Goal: Information Seeking & Learning: Learn about a topic

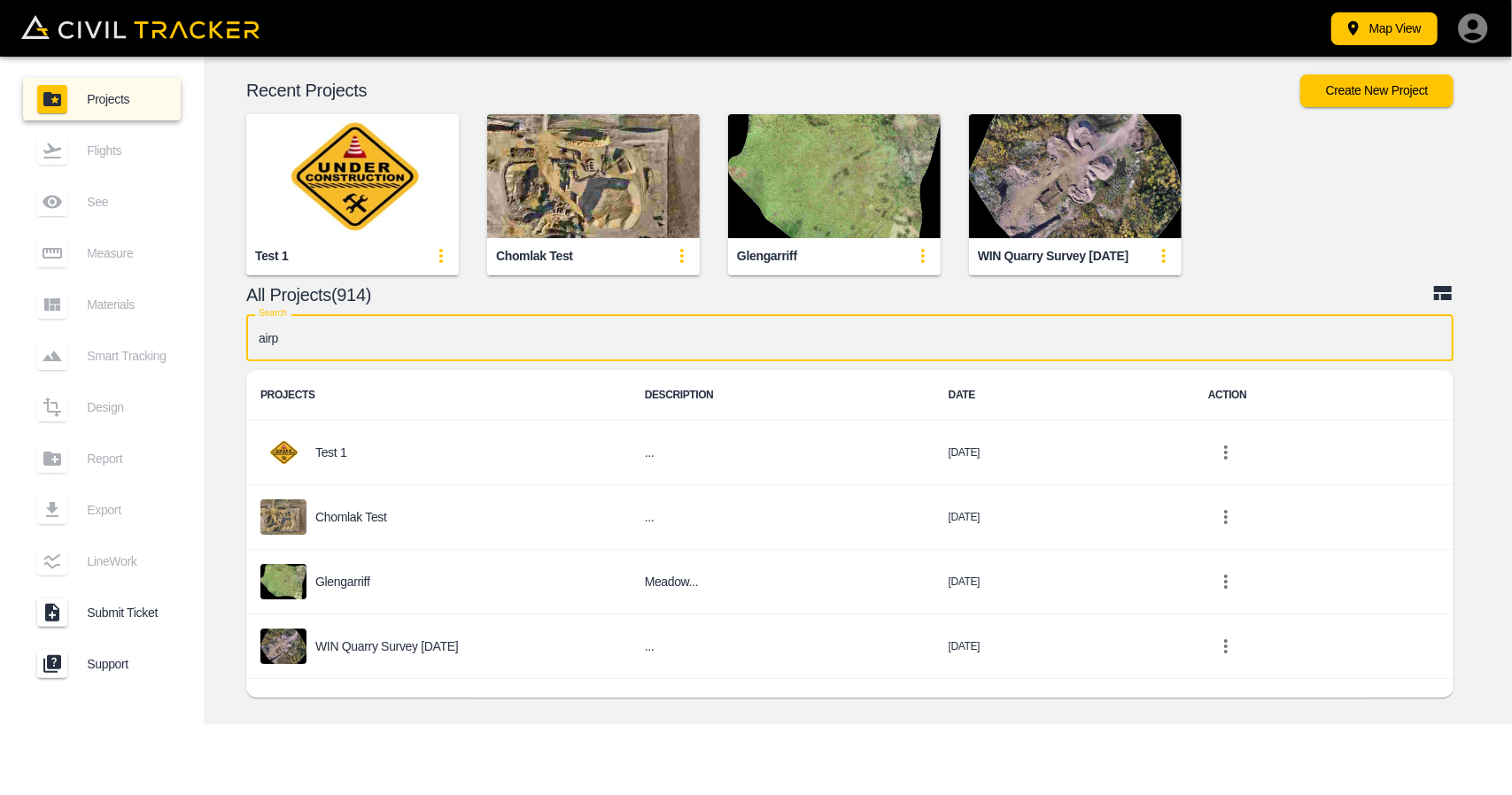
type input "airpo"
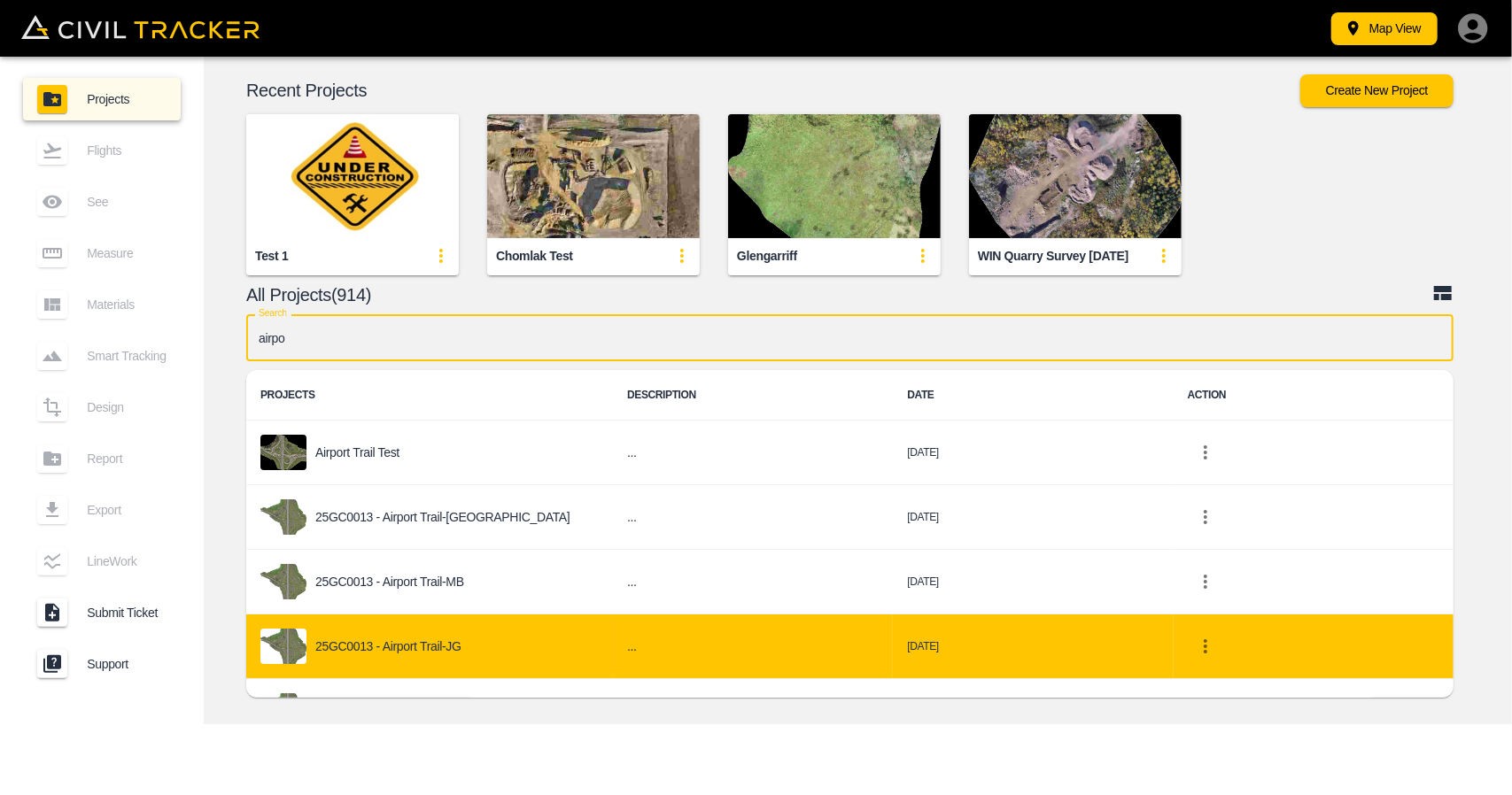
scroll to position [173, 0]
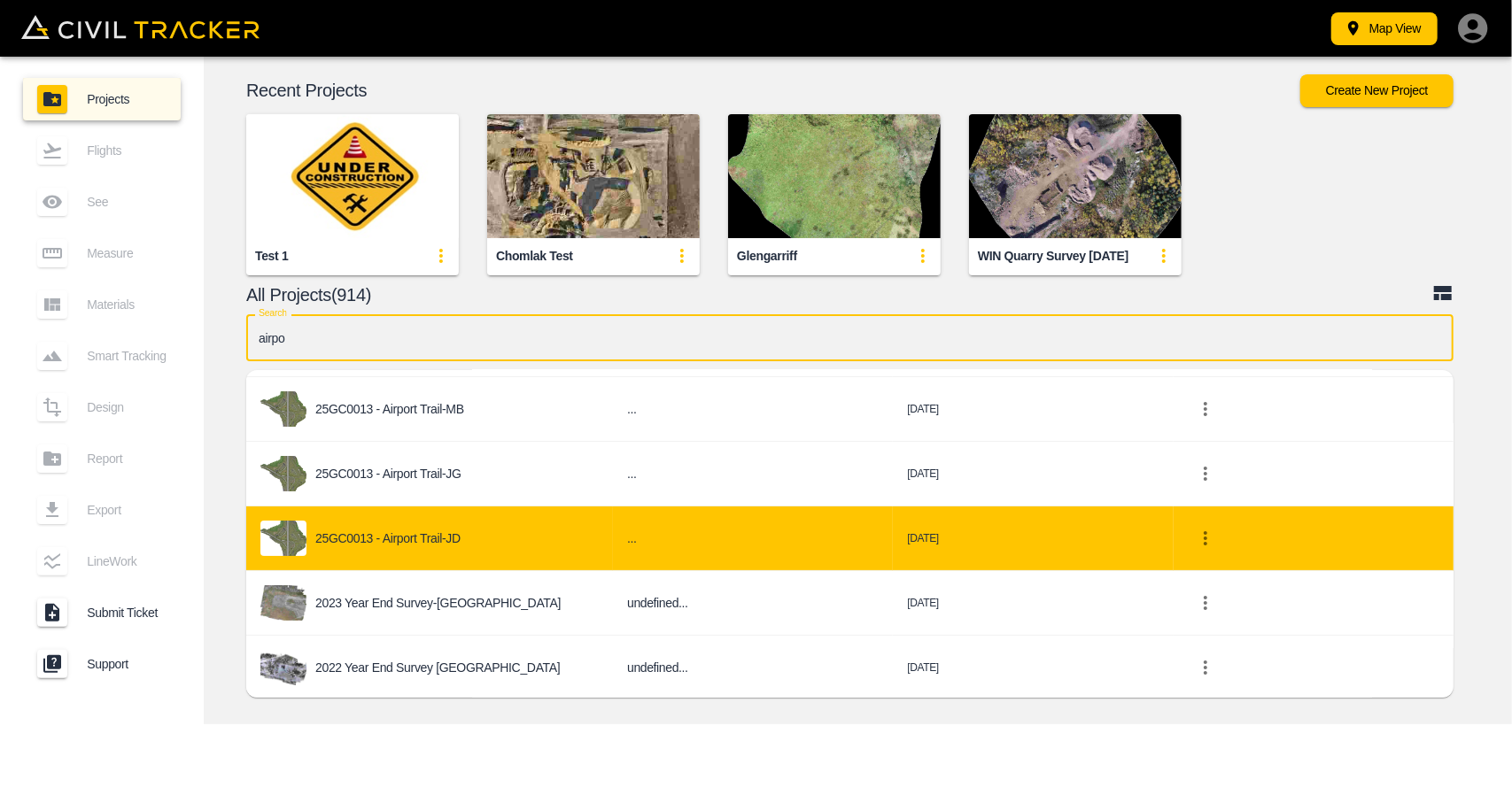
click at [447, 547] on div "25GC0013 - Airport Trail-JD" at bounding box center [429, 539] width 338 height 36
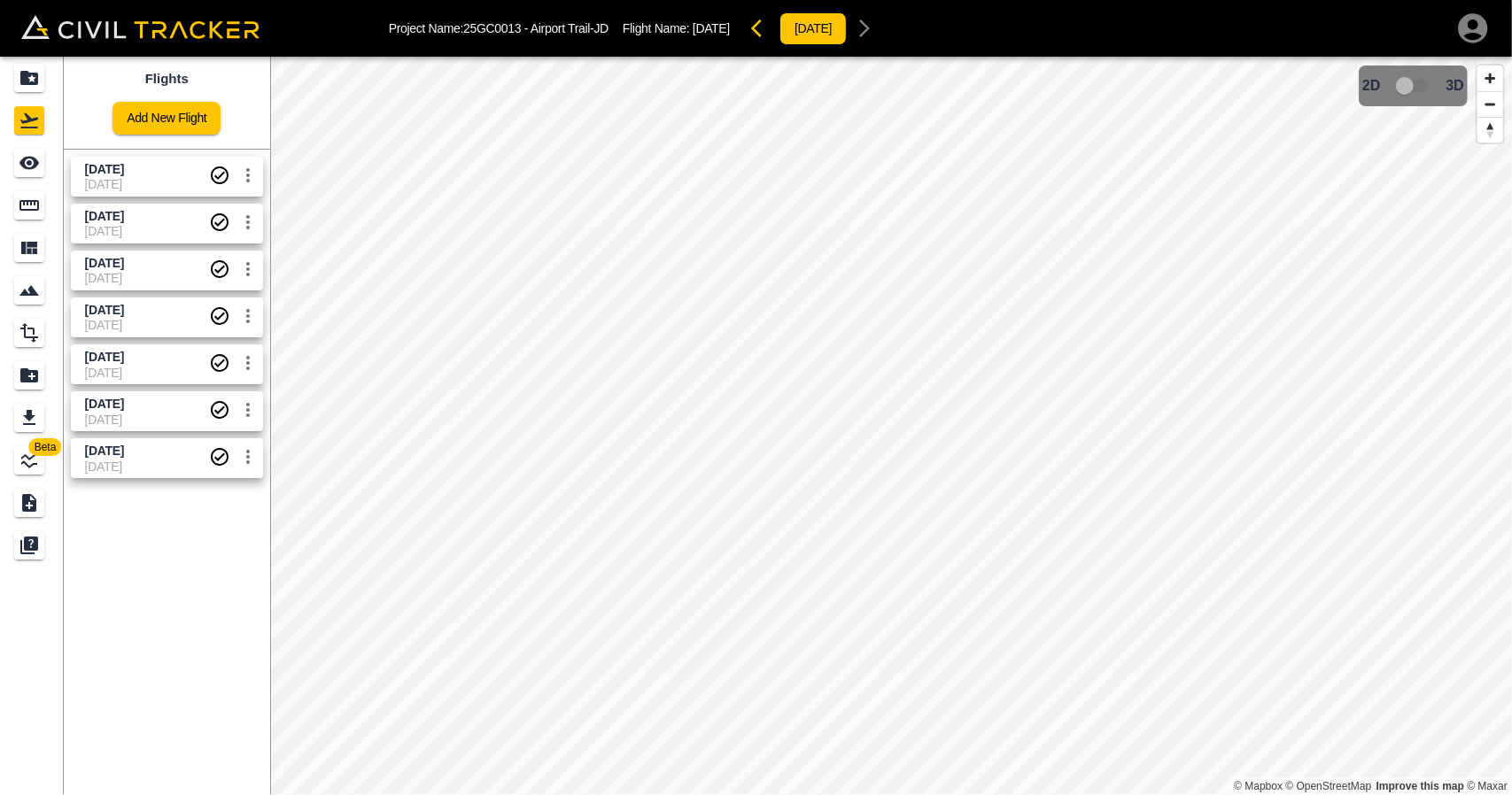
click at [123, 180] on span "[DATE]" at bounding box center [146, 184] width 124 height 14
click at [36, 200] on icon "Measure" at bounding box center [29, 205] width 21 height 21
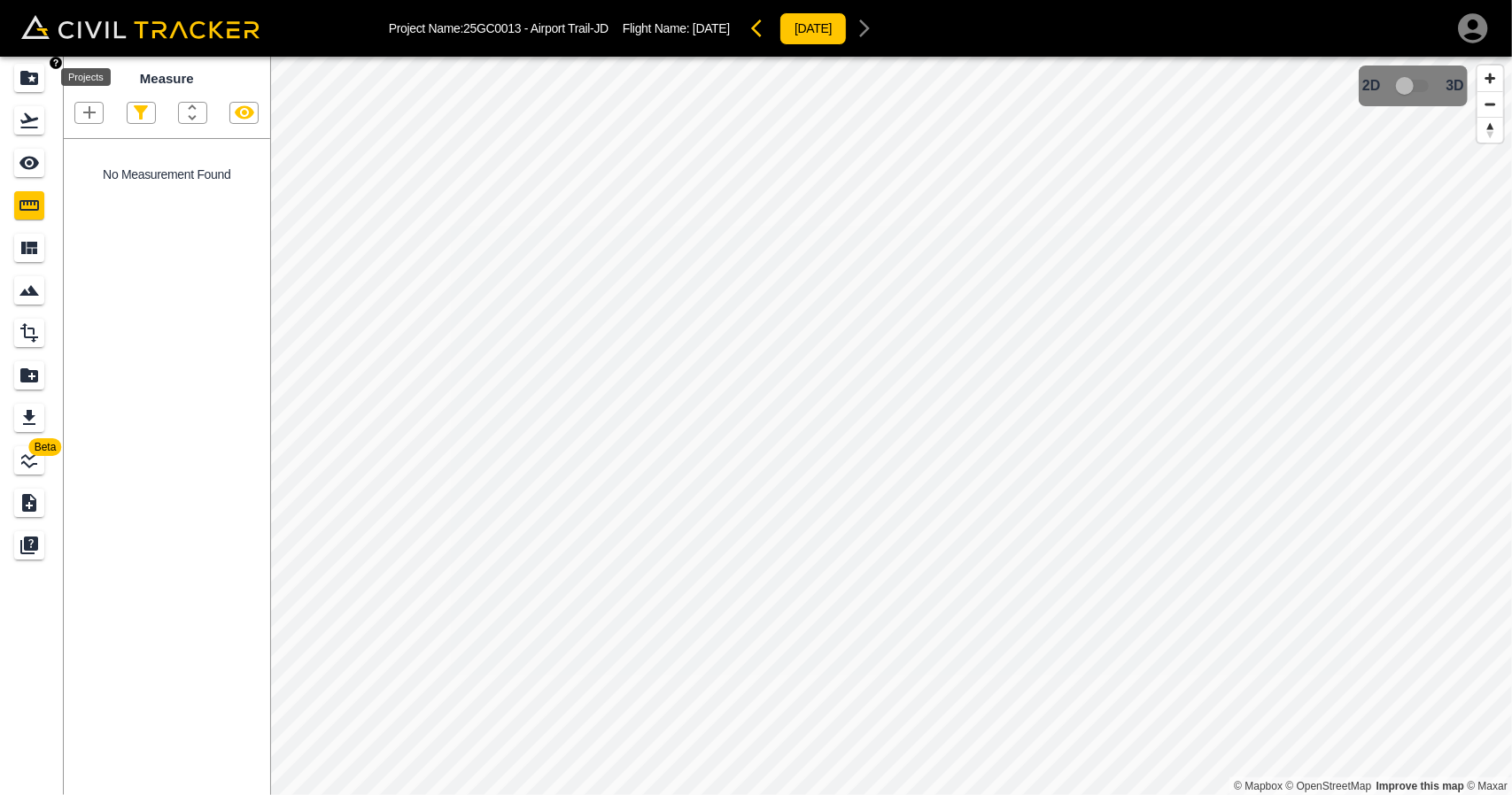
click at [30, 86] on icon "Projects" at bounding box center [29, 77] width 21 height 21
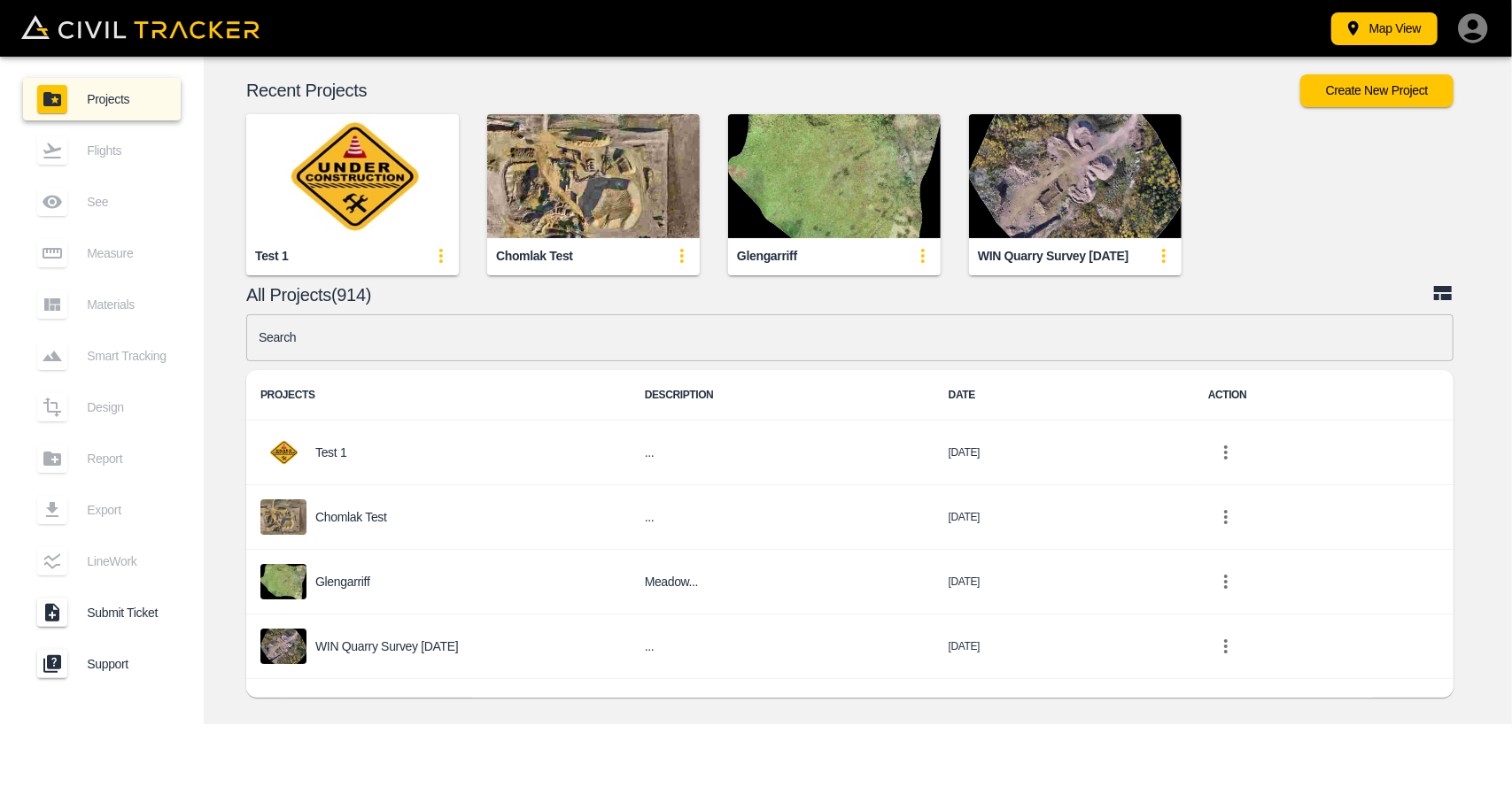
click at [1480, 31] on icon "button" at bounding box center [1472, 28] width 30 height 30
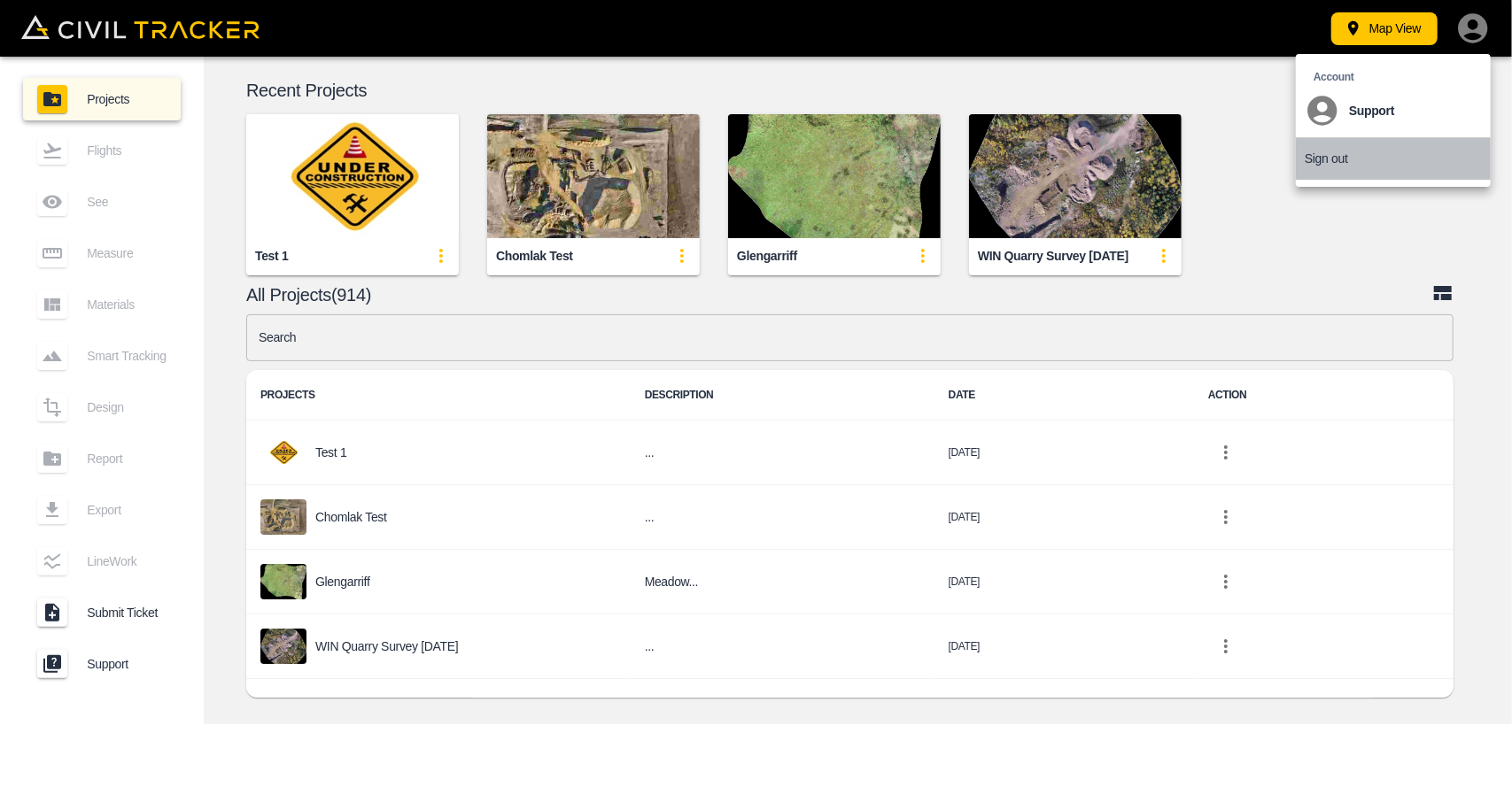
click at [1312, 161] on p "Sign out" at bounding box center [1326, 158] width 44 height 14
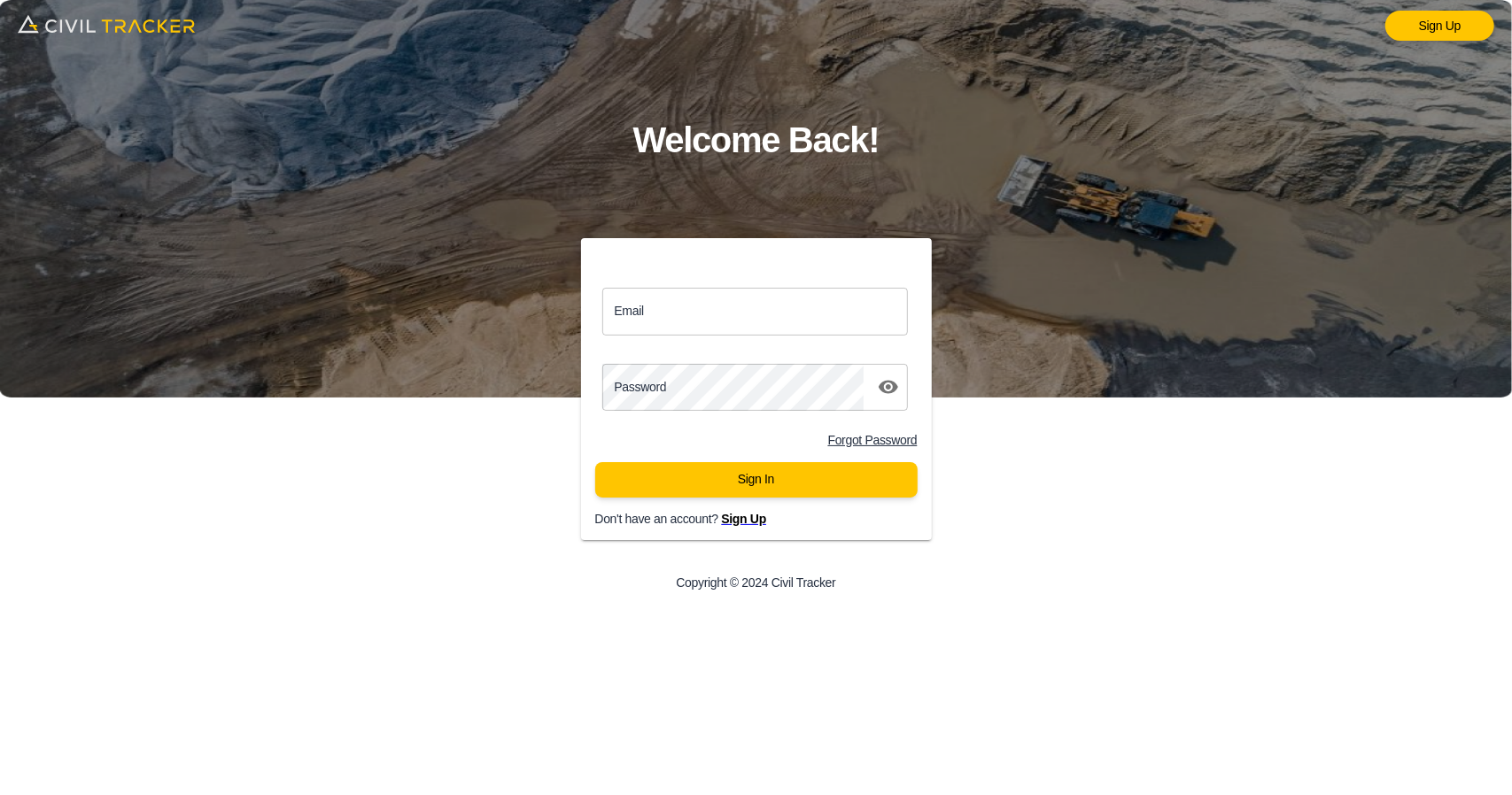
type input "support@civiltracker.xyz"
click at [755, 522] on span "Sign Up" at bounding box center [744, 519] width 45 height 14
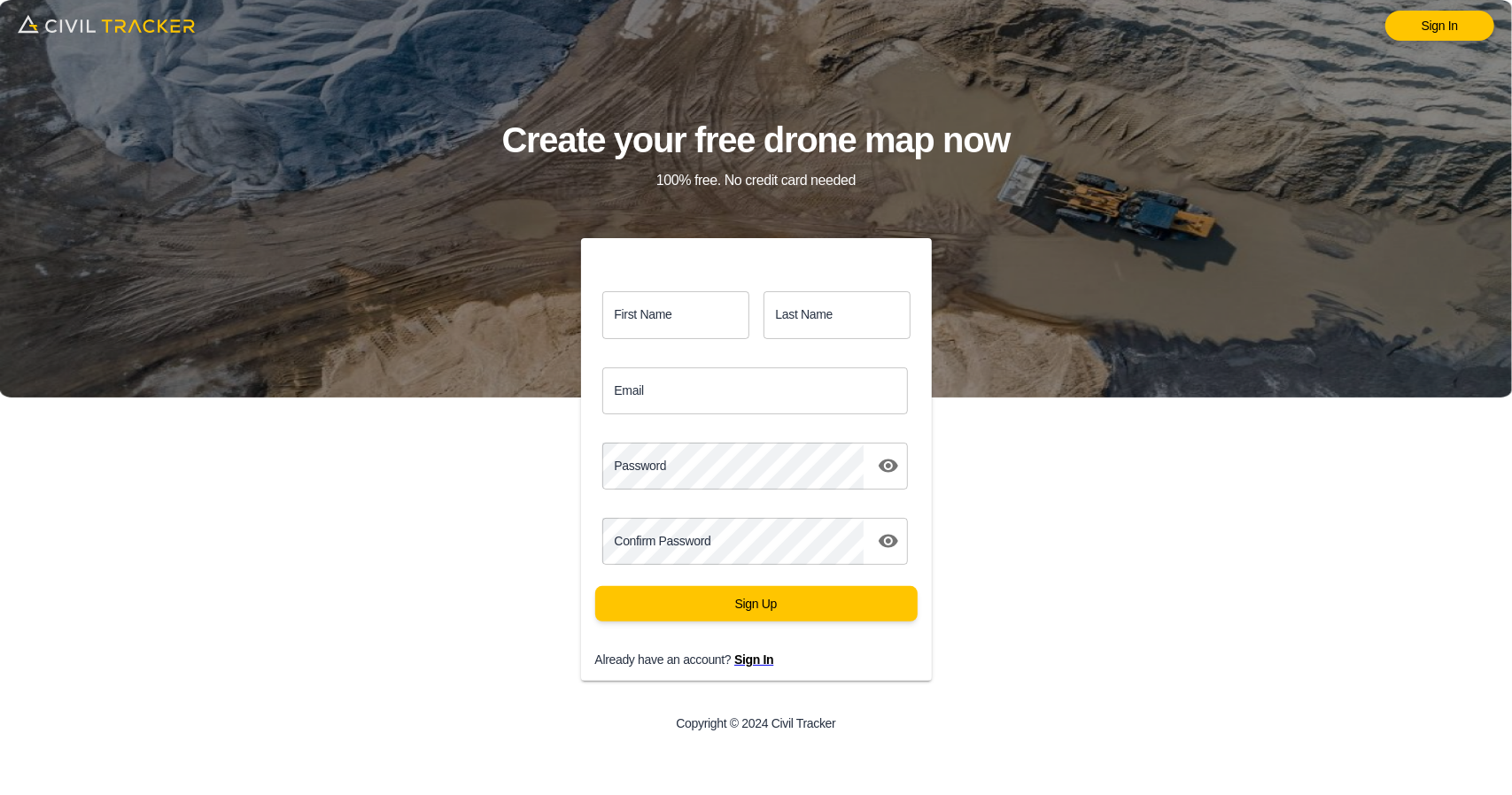
type input "support@civiltracker.xyz"
drag, startPoint x: 682, startPoint y: 327, endPoint x: 468, endPoint y: 325, distance: 214.0
click at [466, 327] on div "First Name first_name Last Name last_name Email support@civiltracker.xyz Email …" at bounding box center [756, 493] width 605 height 510
paste input "Steaphan"
type input "Steaphan"
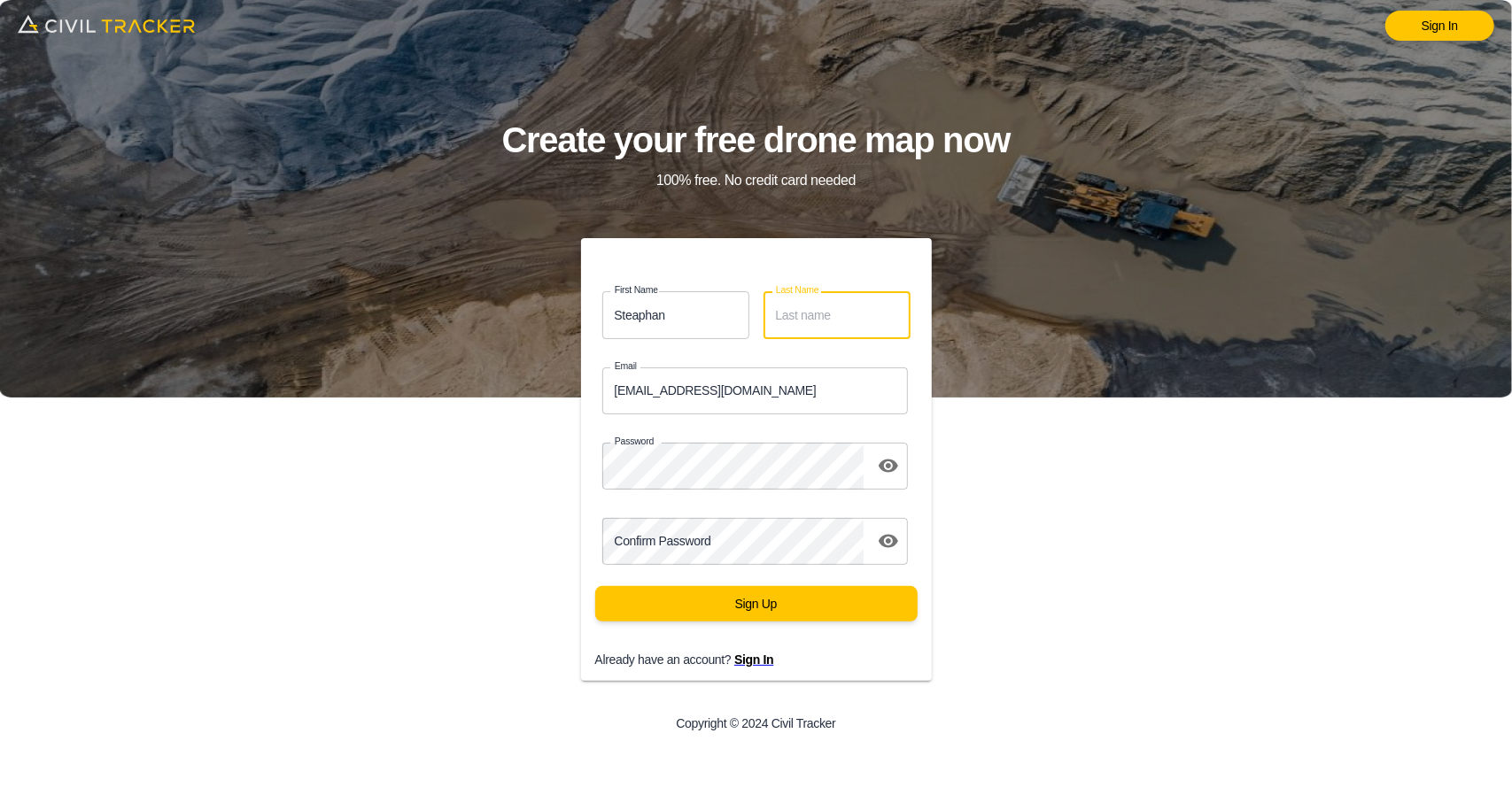
click at [859, 318] on input "Last Name" at bounding box center [837, 314] width 147 height 46
paste input "MacAulay"
type input "MacAulay"
click at [765, 388] on input "support@civiltracker.xyz" at bounding box center [756, 391] width 307 height 46
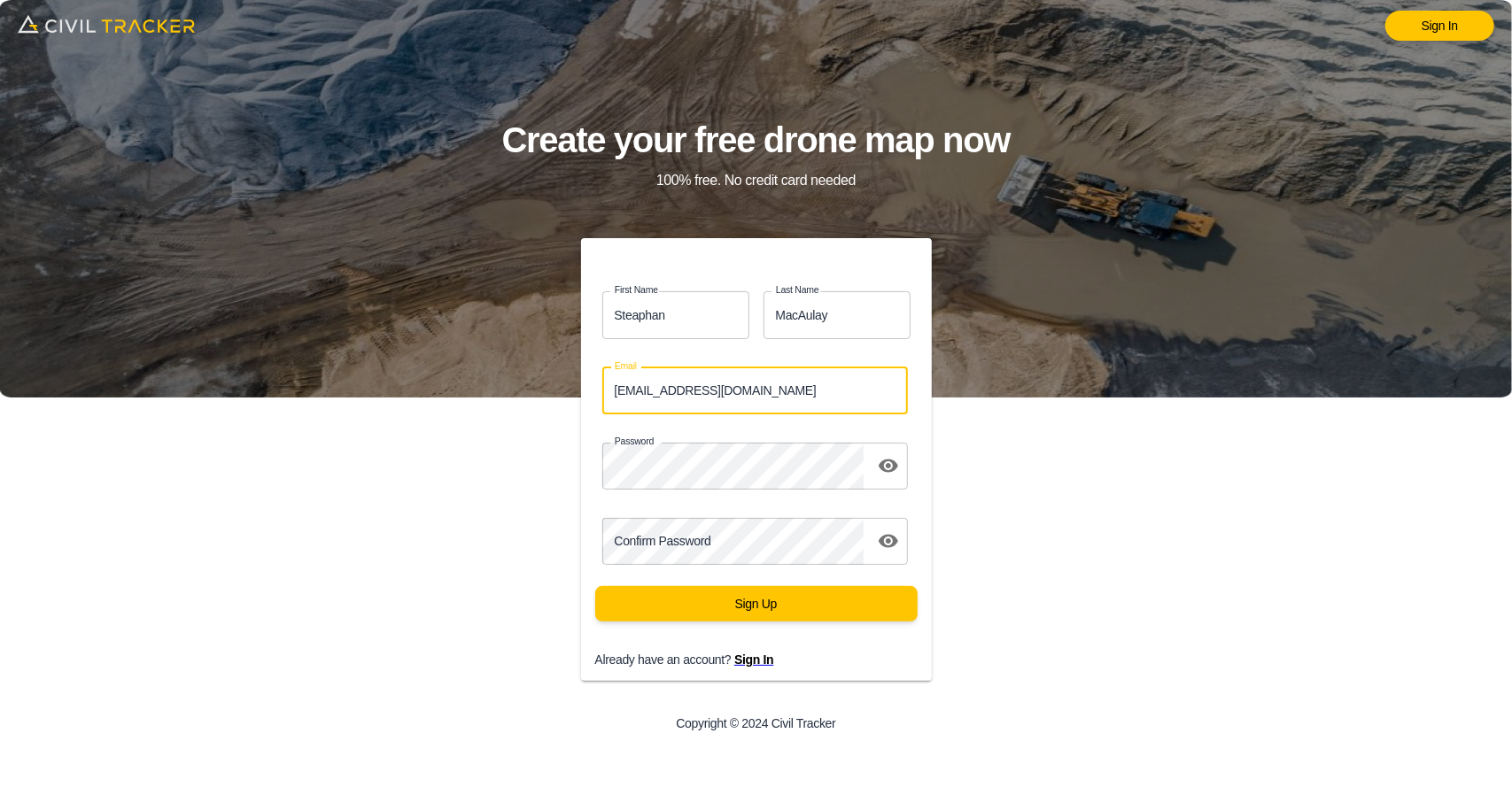
paste input "SMacAulay@envisiongeo.ca"
click at [430, 454] on div "Sign In Create your free drone map now 100% free. No credit card needed First N…" at bounding box center [756, 398] width 1512 height 795
click at [652, 318] on input "Steaphan" at bounding box center [675, 314] width 147 height 46
drag, startPoint x: 684, startPoint y: 315, endPoint x: 513, endPoint y: 318, distance: 171.0
click at [515, 318] on div "First Name Steaphan first_name Last Name MacAulay last_name Email SMacAulay@env…" at bounding box center [756, 493] width 605 height 510
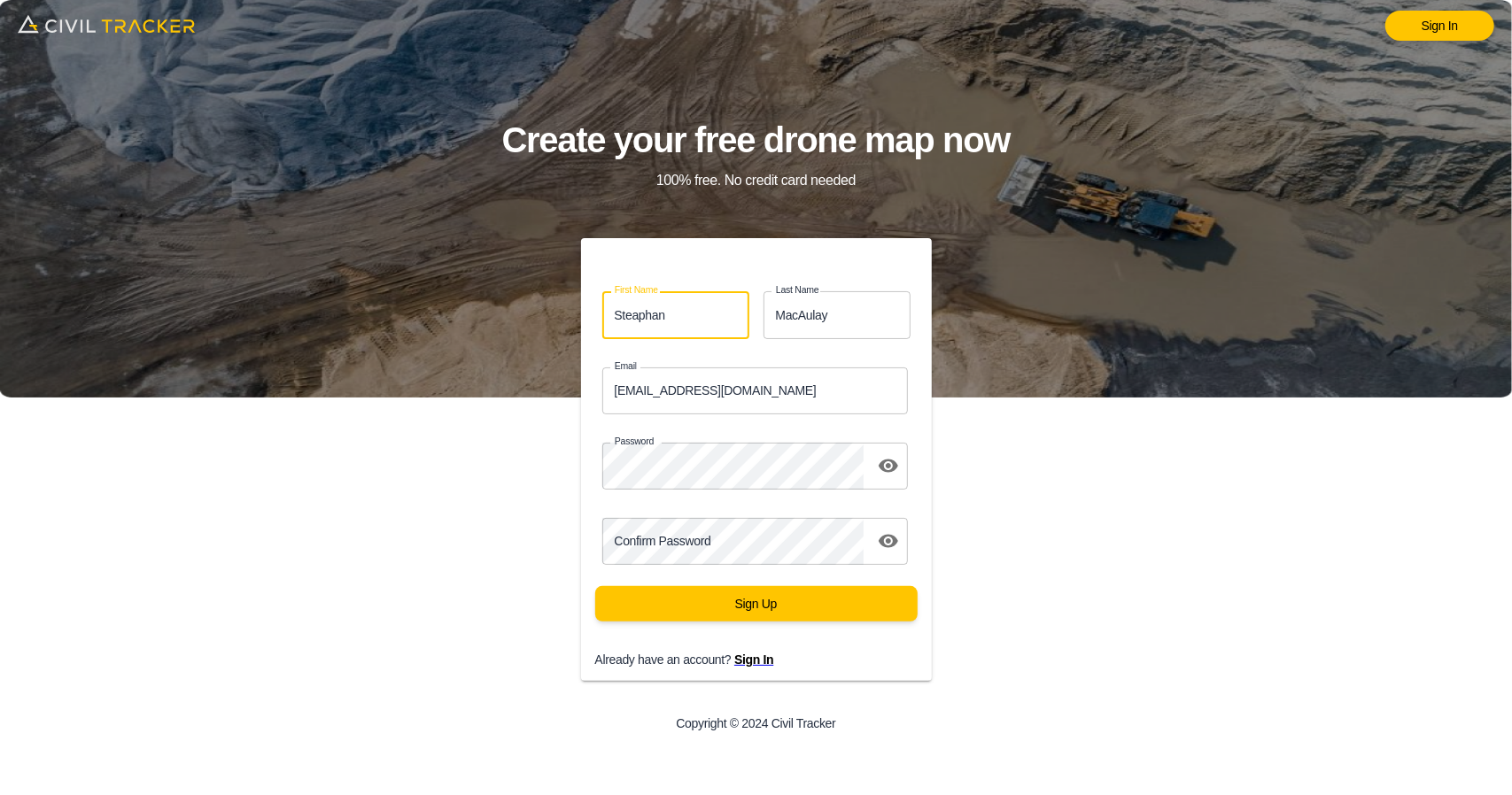
click at [431, 471] on div "Sign In Create your free drone map now 100% free. No credit card needed First N…" at bounding box center [756, 398] width 1512 height 795
drag, startPoint x: 879, startPoint y: 465, endPoint x: 865, endPoint y: 465, distance: 14.0
click at [879, 465] on icon "toggle password visibility" at bounding box center [889, 466] width 20 height 13
click at [454, 467] on div "First Name Steaphan first_name Last Name MacAulay last_name Email SMacAulay@env…" at bounding box center [756, 493] width 605 height 510
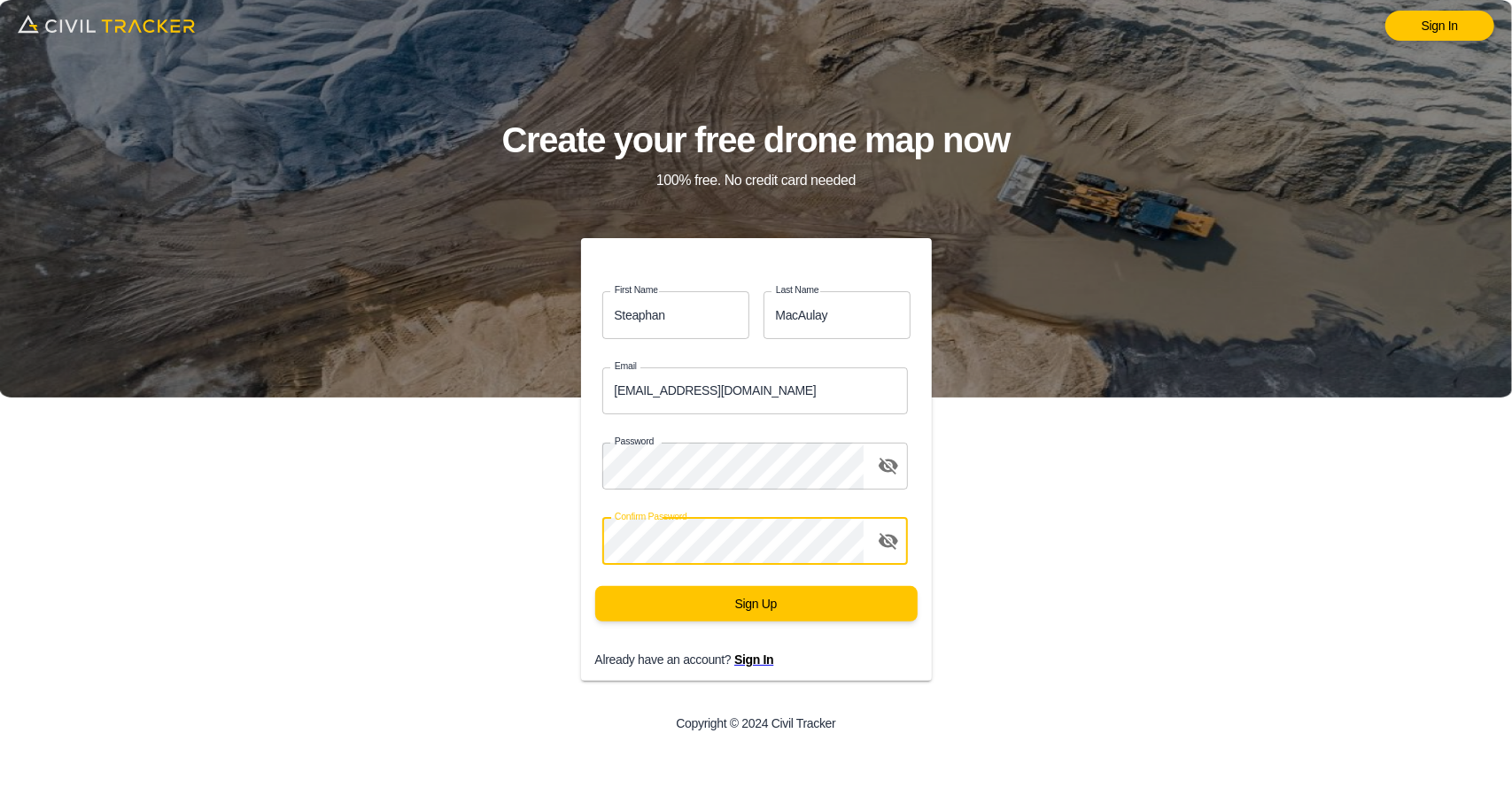
click at [467, 596] on div "First Name Steaphan first_name Last Name MacAulay last_name Email SMacAulay@env…" at bounding box center [756, 493] width 605 height 510
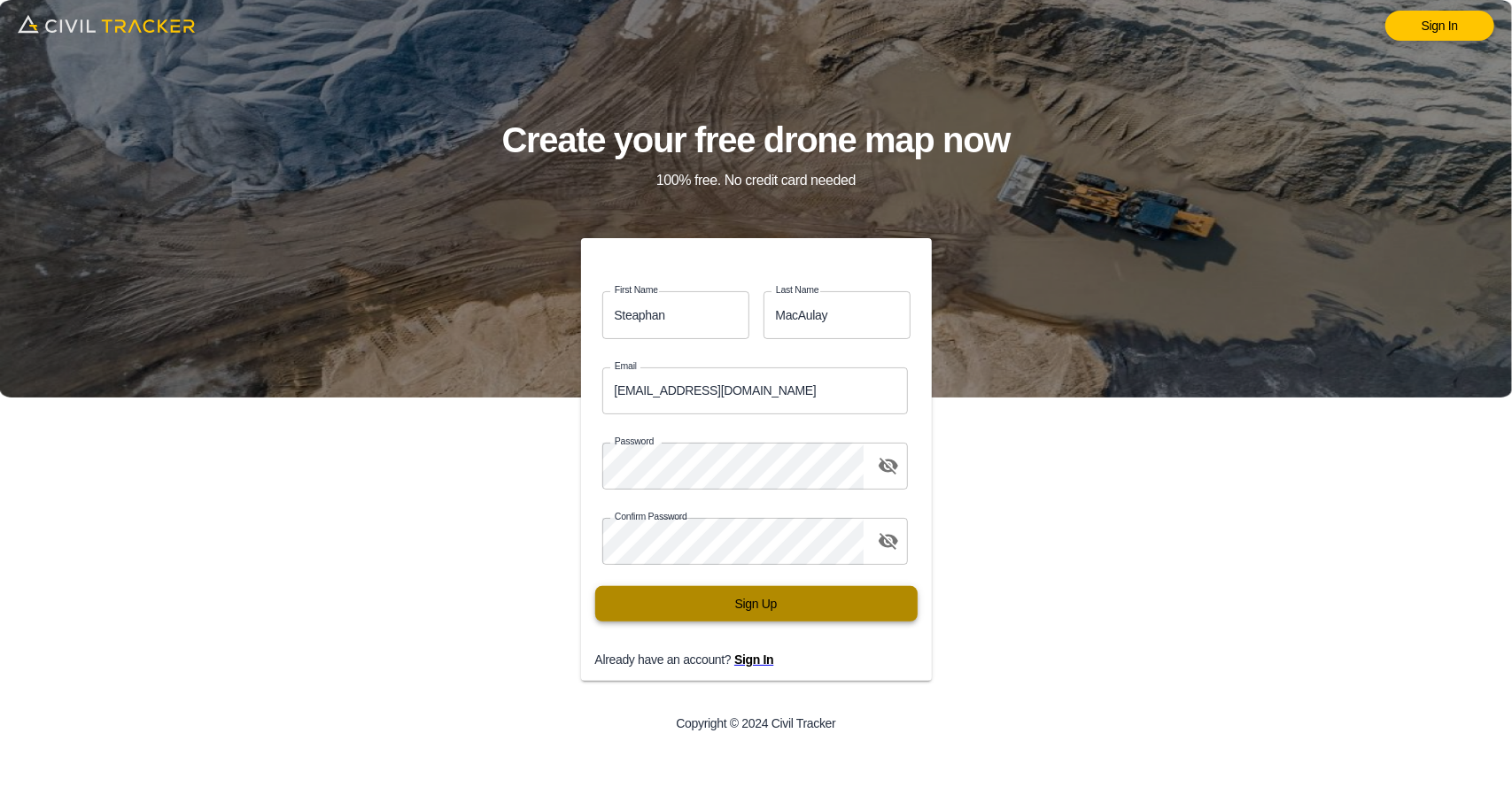
click at [838, 621] on button "Sign Up" at bounding box center [756, 604] width 322 height 36
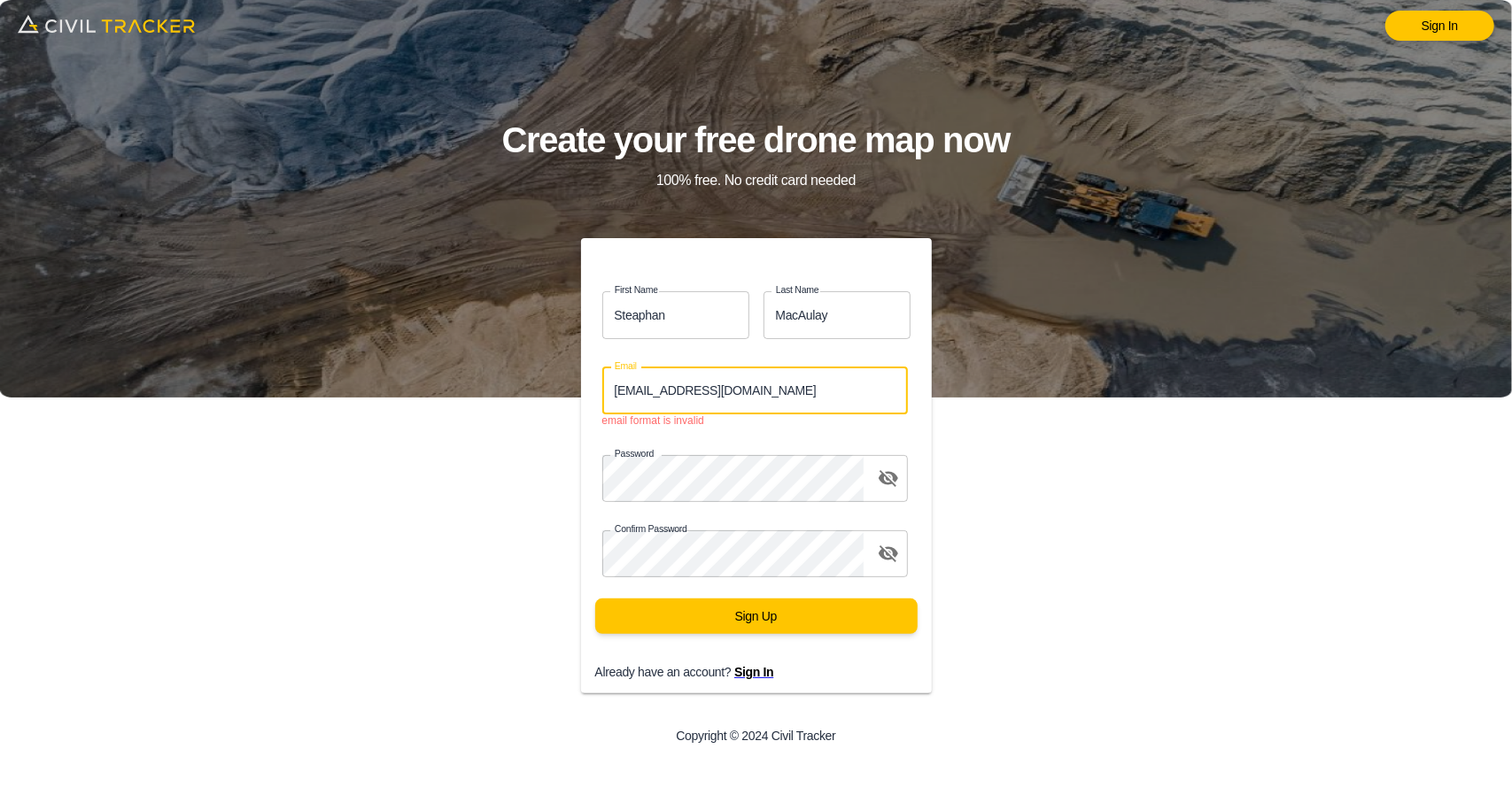
click at [619, 387] on input "SMacAulay@envisiongeo.ca" at bounding box center [756, 391] width 307 height 46
paste input "Steaphan123"
type input "Steaphan123"
drag, startPoint x: 581, startPoint y: 379, endPoint x: 470, endPoint y: 367, distance: 111.6
click at [471, 373] on div "First Name Steaphan first_name Last Name MacAulay last_name Email Steaphan123 E…" at bounding box center [756, 499] width 605 height 522
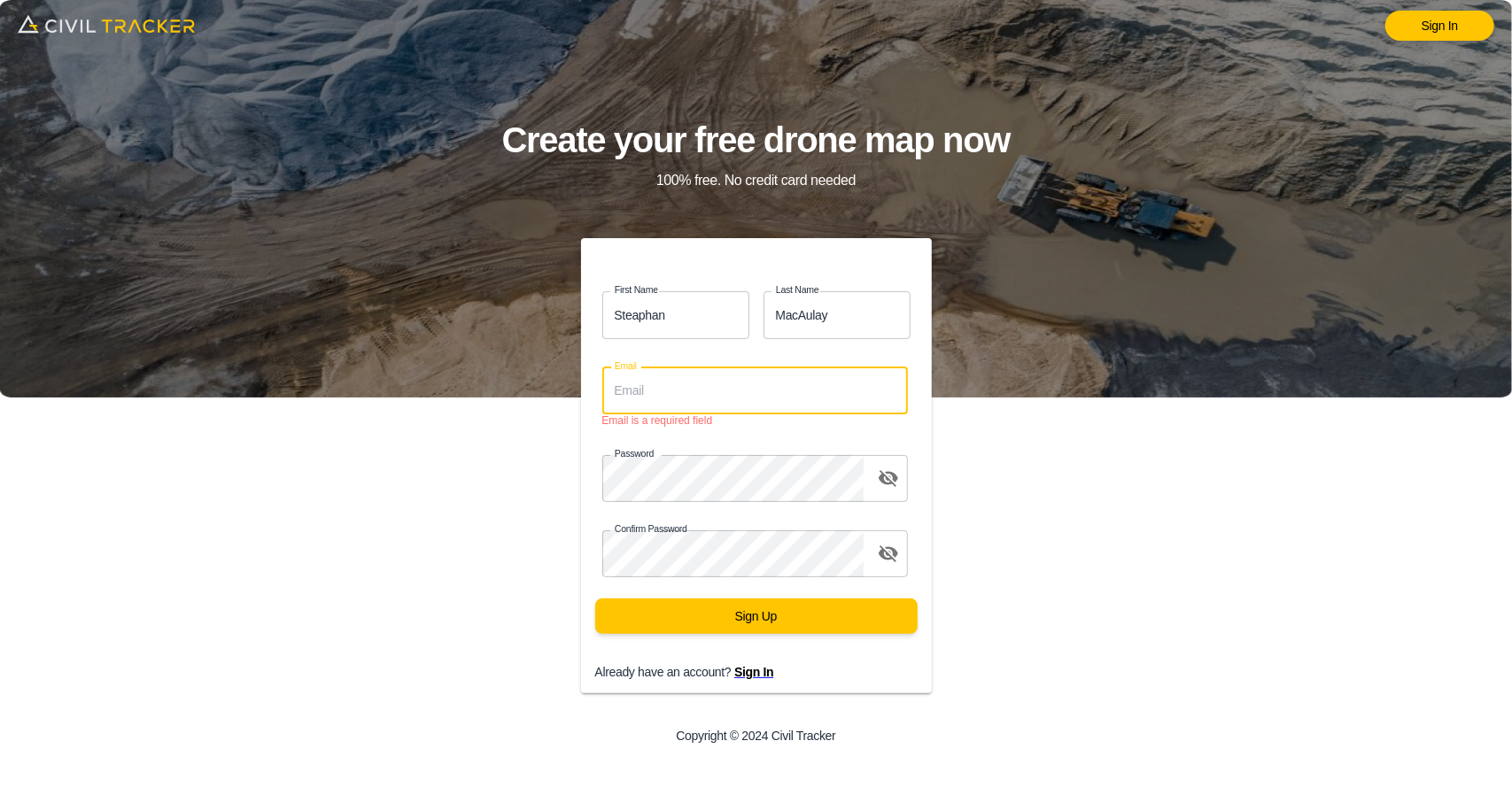
click at [683, 393] on input "Email" at bounding box center [756, 391] width 307 height 46
click at [685, 382] on input "Email" at bounding box center [756, 391] width 307 height 46
paste input "SMacAulay@envisiongeo.ca"
click at [634, 387] on input "SMacAulay@envisiongeo.ca" at bounding box center [756, 391] width 307 height 46
click at [650, 389] on input "smacAulay@envisiongeo.ca" at bounding box center [756, 391] width 307 height 46
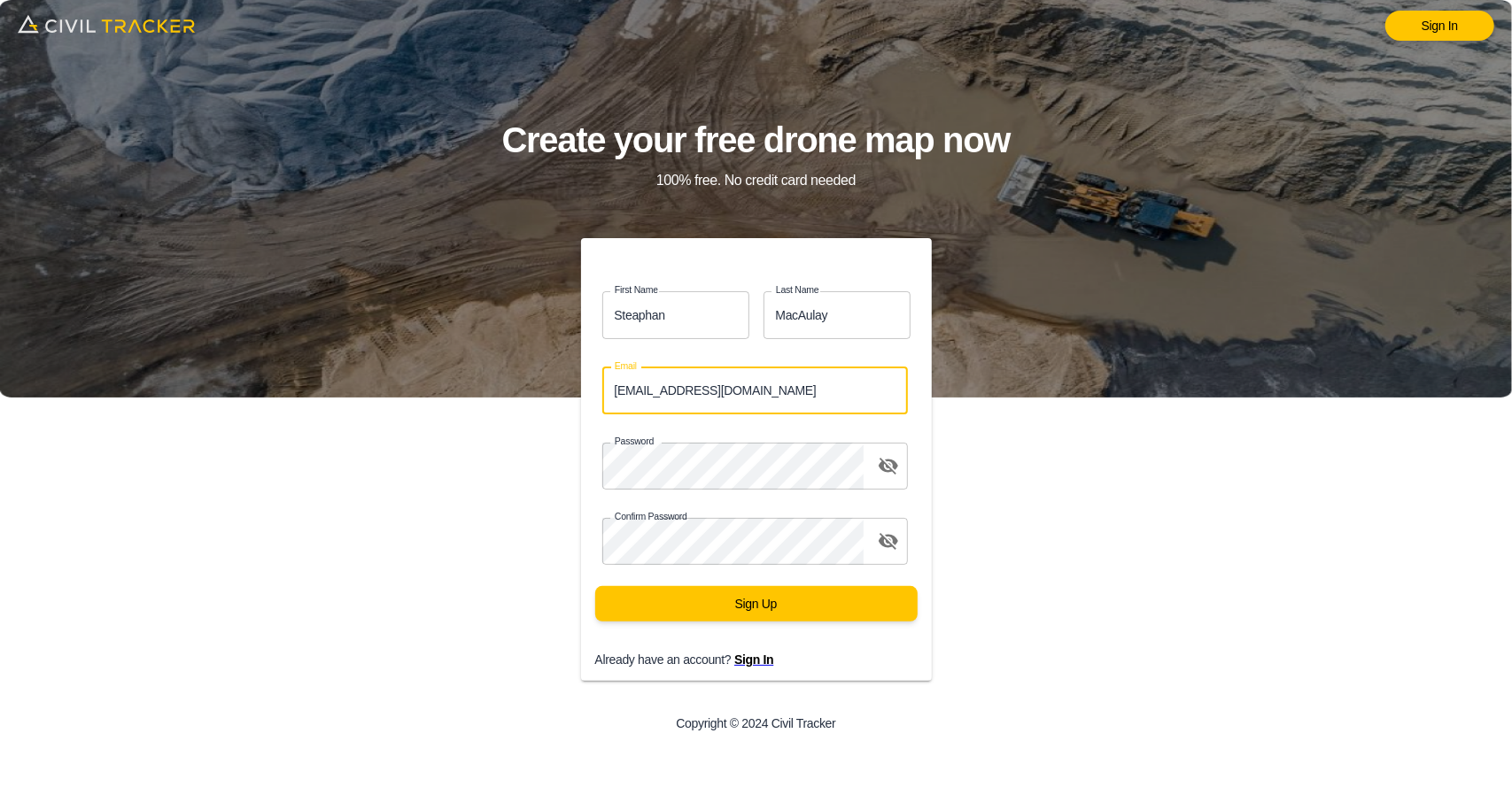
click at [797, 423] on div "Password Password1" at bounding box center [749, 459] width 365 height 75
click at [689, 385] on input "smacaulay@envisiongeo.ca" at bounding box center [756, 391] width 307 height 46
type input "SMacAulay@envisiongeo.ca"
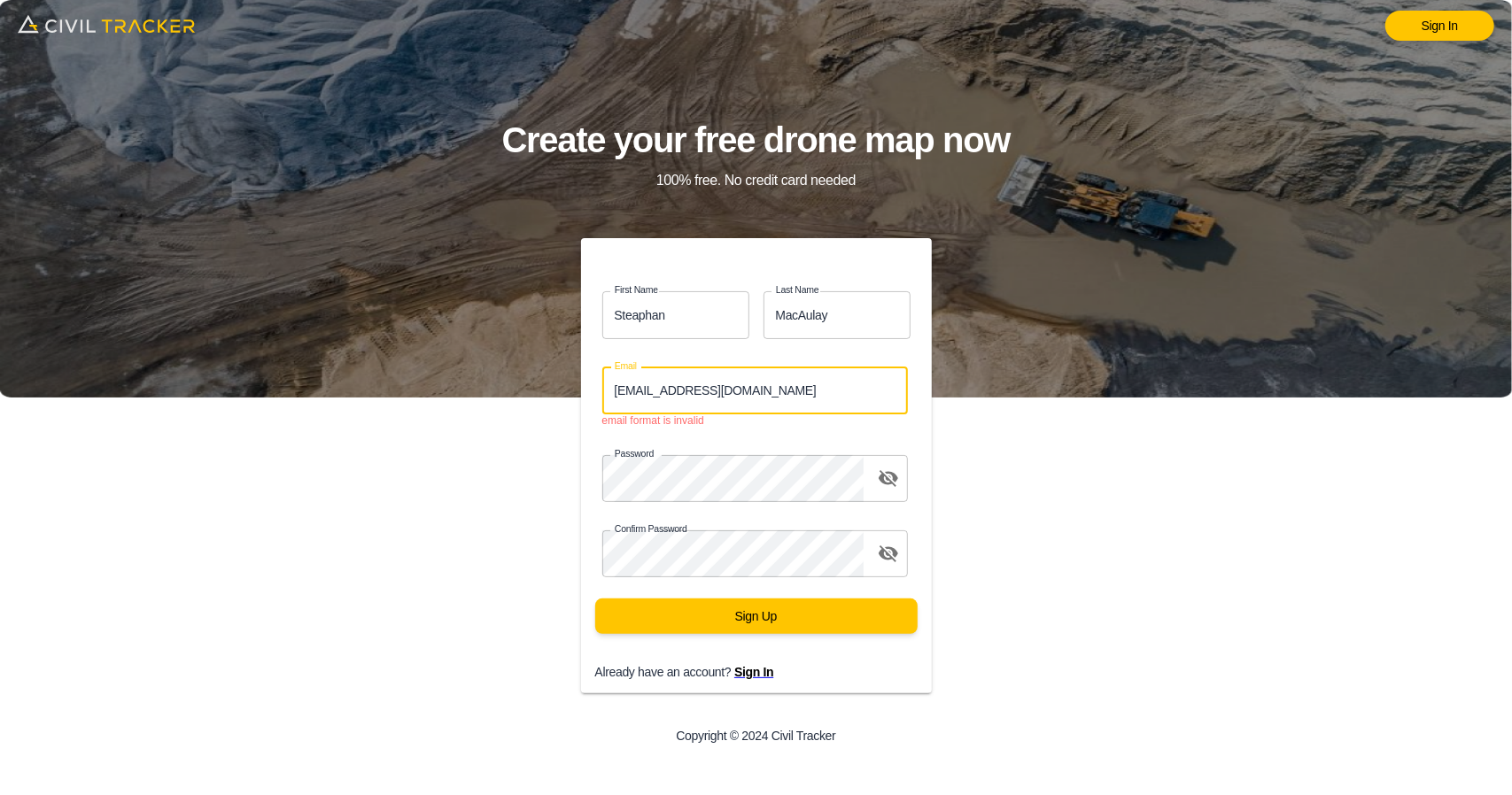
drag, startPoint x: 649, startPoint y: 387, endPoint x: 721, endPoint y: 382, distance: 72.2
click at [650, 387] on input "SMacAulay@envisiongeo.ca" at bounding box center [756, 391] width 307 height 46
click at [831, 392] on input "SMacAulay@envisiongeo.ca" at bounding box center [756, 391] width 307 height 46
drag, startPoint x: 798, startPoint y: 395, endPoint x: 358, endPoint y: 395, distance: 440.0
click at [358, 395] on div "Sign In Create your free drone map now 100% free. No credit card needed First N…" at bounding box center [756, 398] width 1512 height 795
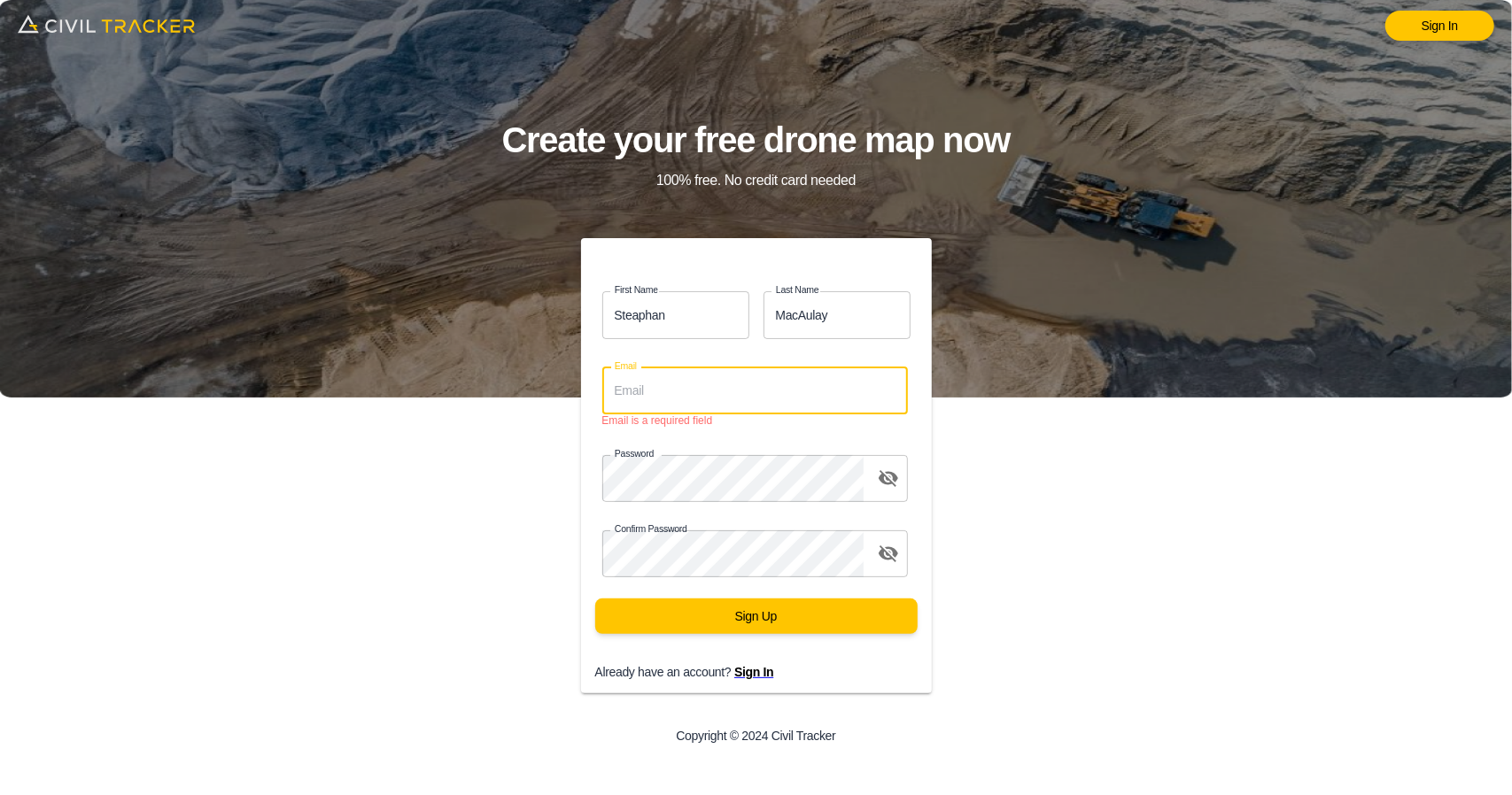
click at [655, 391] on input "Email" at bounding box center [756, 391] width 307 height 46
type input "s"
click at [655, 392] on input "SMacAulay@envisiongeo.ca" at bounding box center [756, 391] width 307 height 46
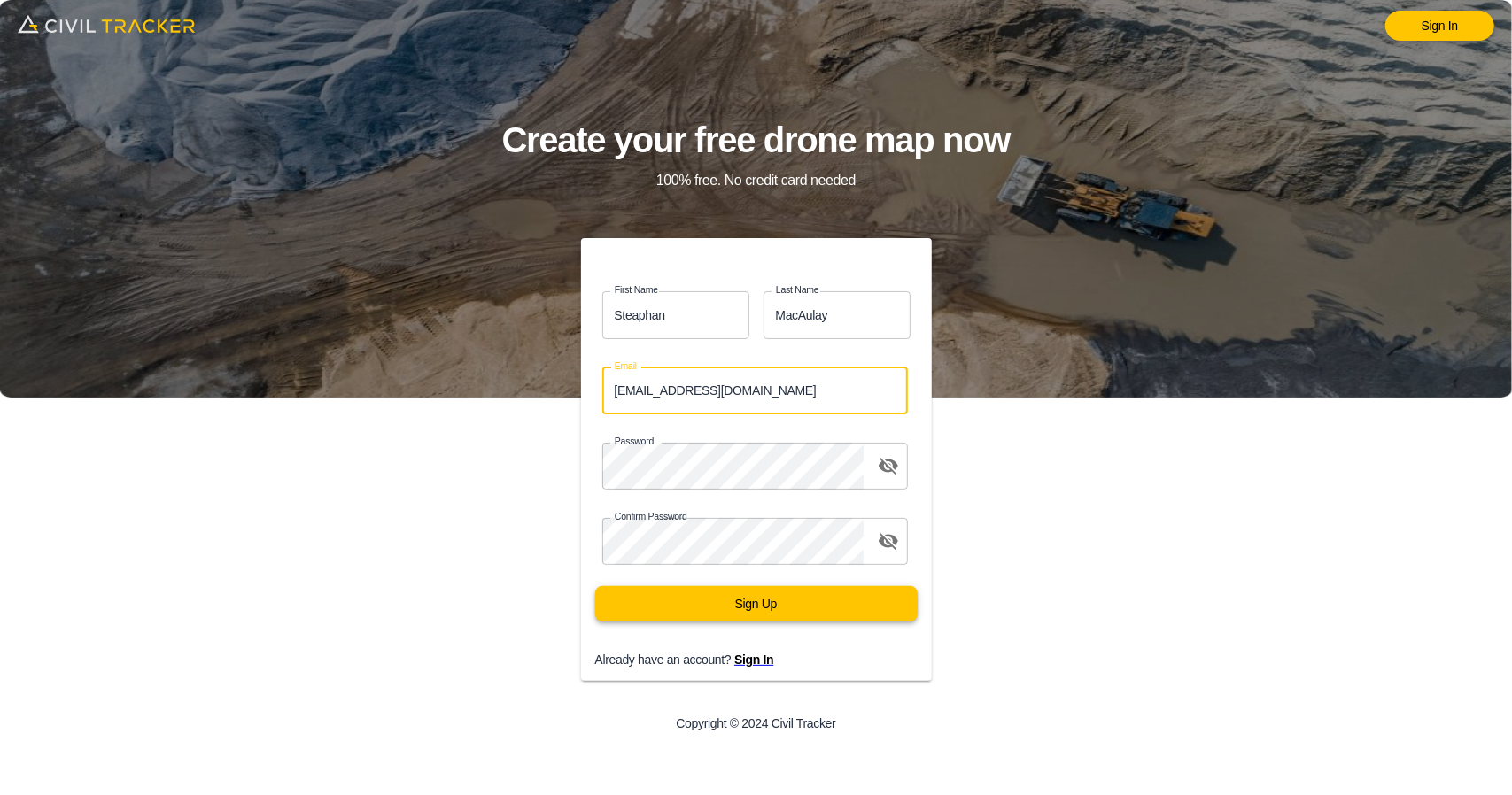
type input "smacaulay@envisiongeo.ca"
click at [817, 606] on button "Sign Up" at bounding box center [756, 604] width 322 height 36
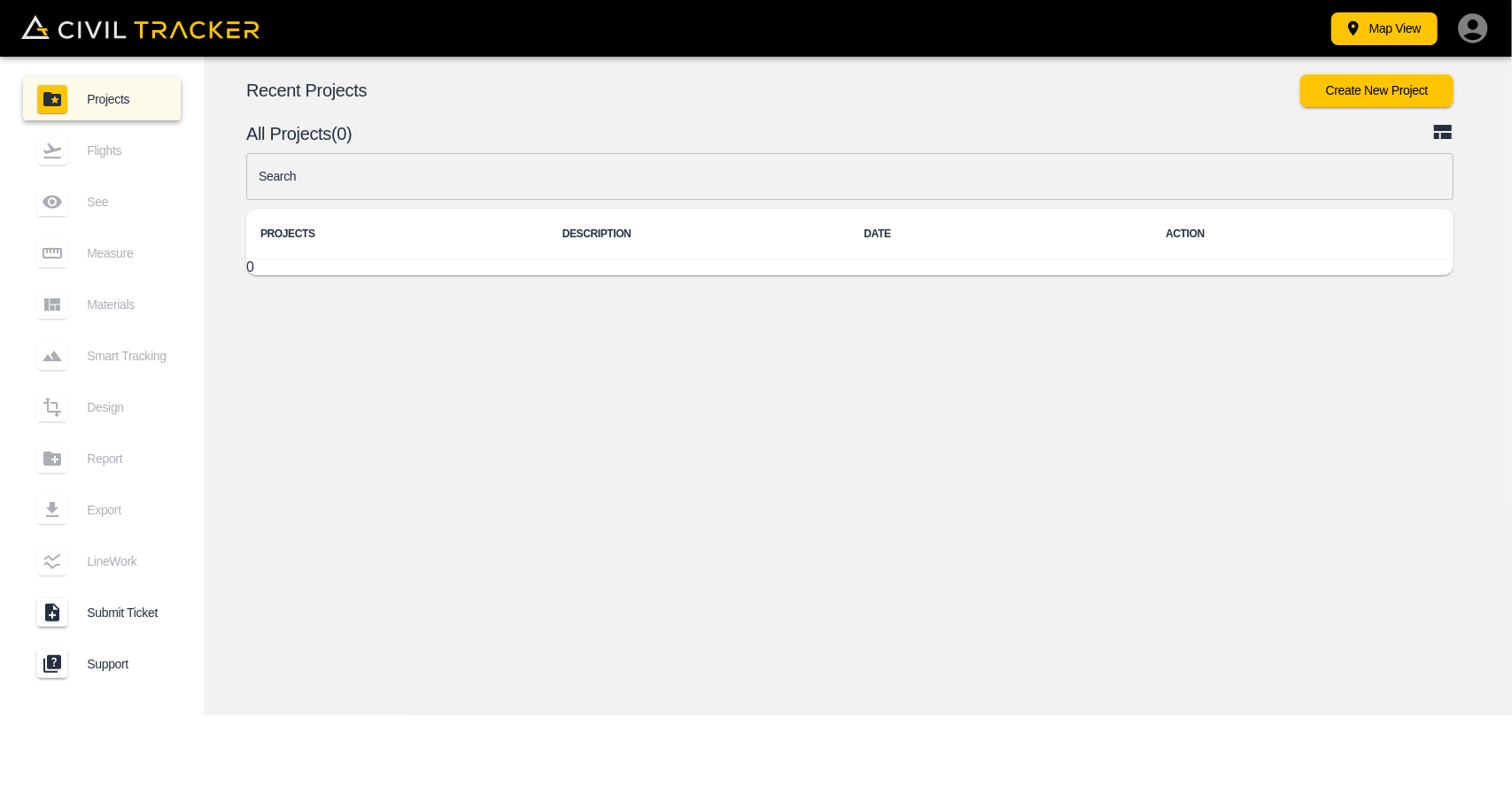
click at [820, 403] on div "© Mapbox © OpenStreetMap Improve this map © Maxar 2D 3D Recent Projects Create …" at bounding box center [857, 386] width 1308 height 659
click at [1448, 379] on div "© Mapbox © OpenStreetMap Improve this map © Maxar 2D 3D Recent Projects Create …" at bounding box center [857, 386] width 1308 height 659
click at [1473, 35] on icon "button" at bounding box center [1473, 29] width 36 height 36
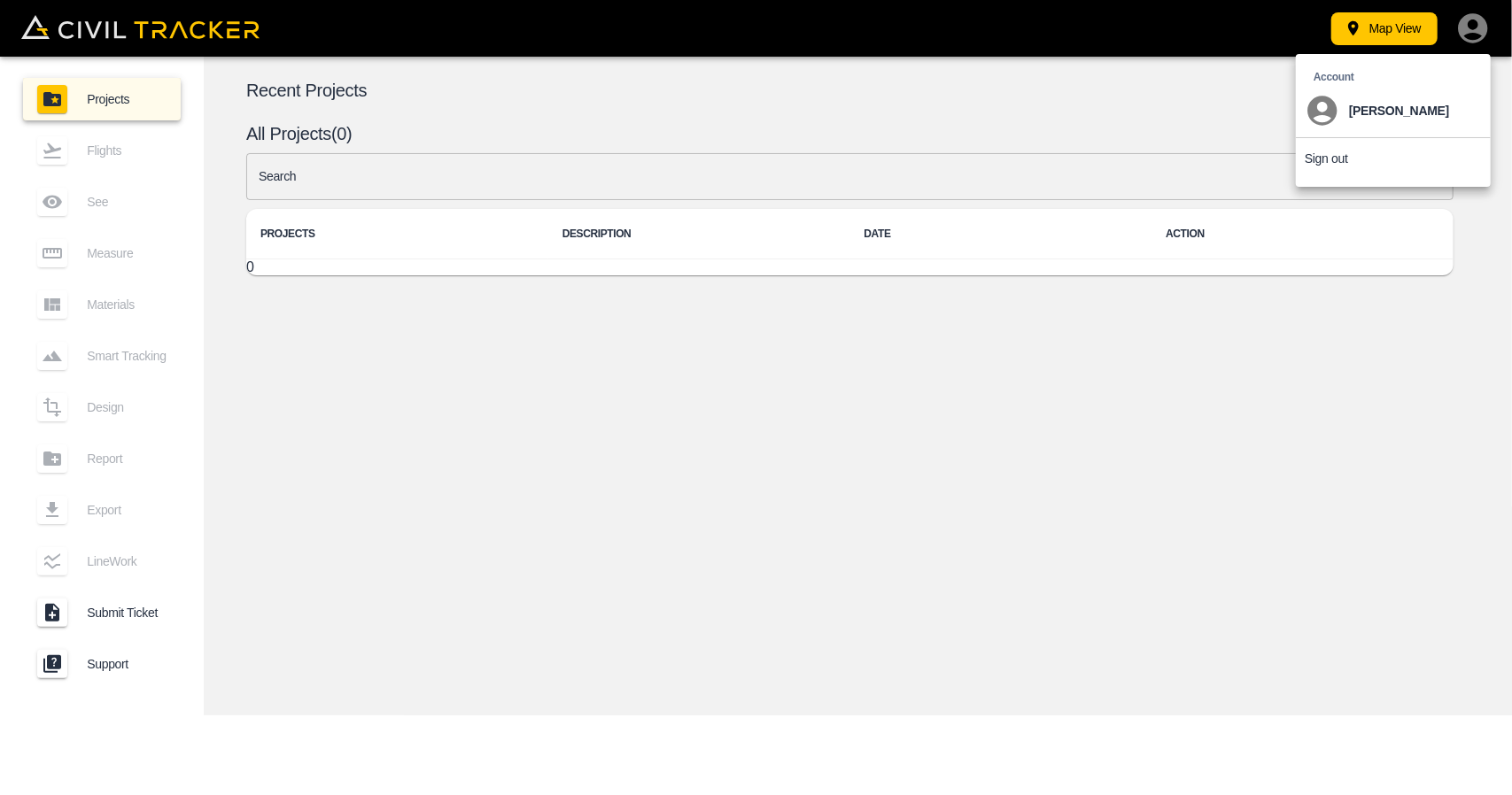
click at [994, 548] on div at bounding box center [756, 398] width 1512 height 795
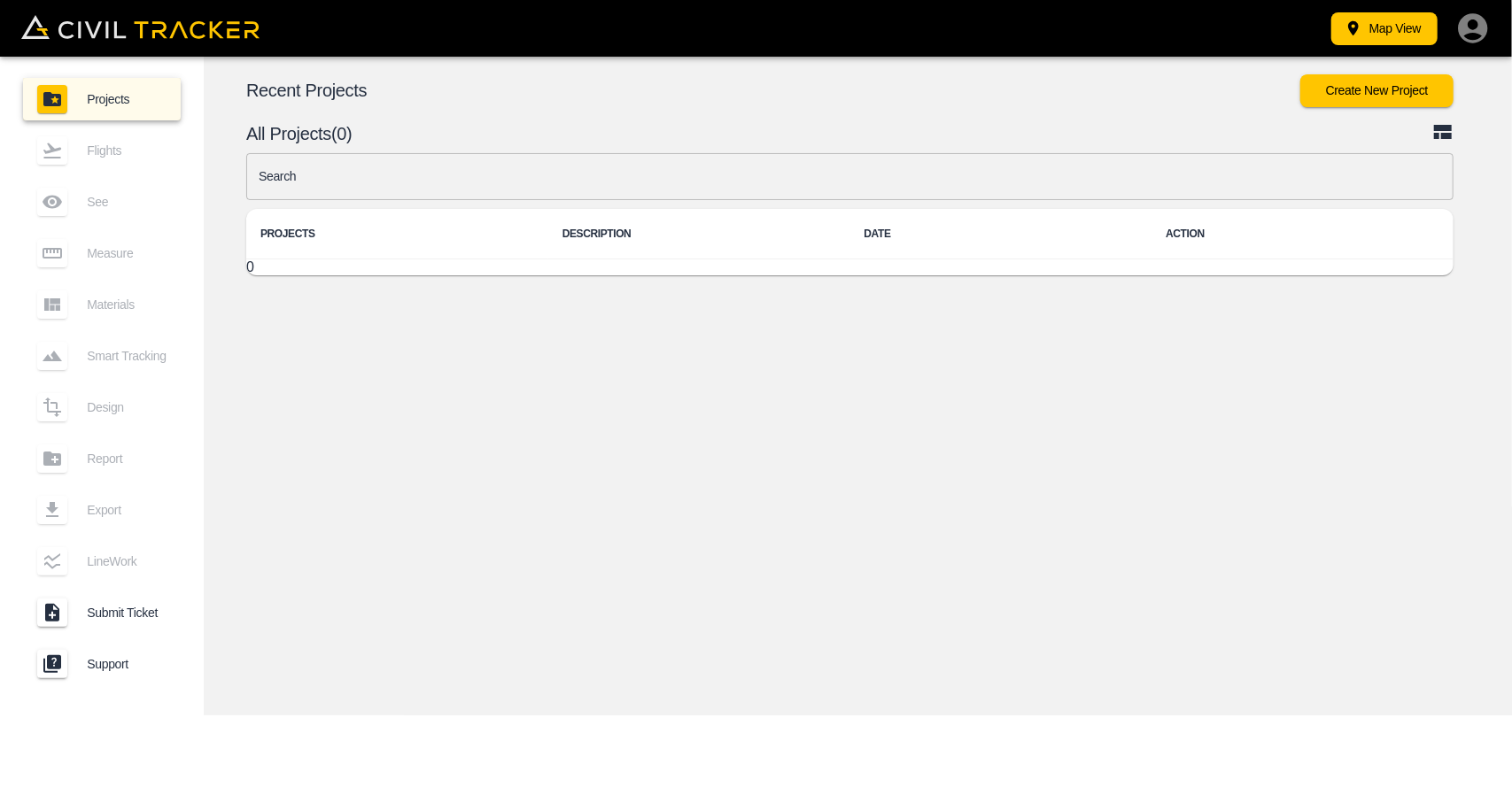
click at [1477, 23] on icon "button" at bounding box center [1473, 29] width 36 height 36
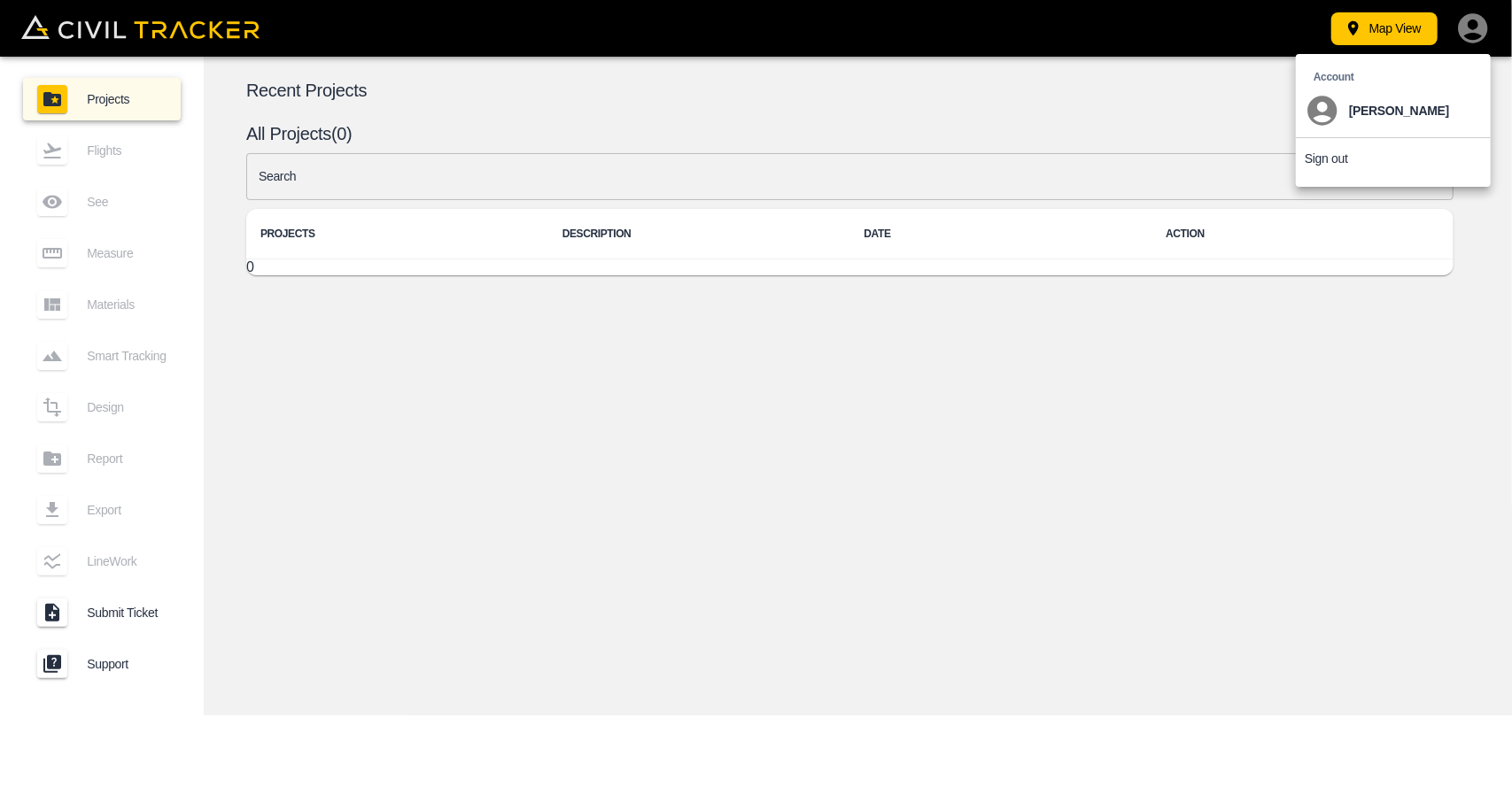
click at [1325, 158] on p "Sign out" at bounding box center [1326, 158] width 44 height 14
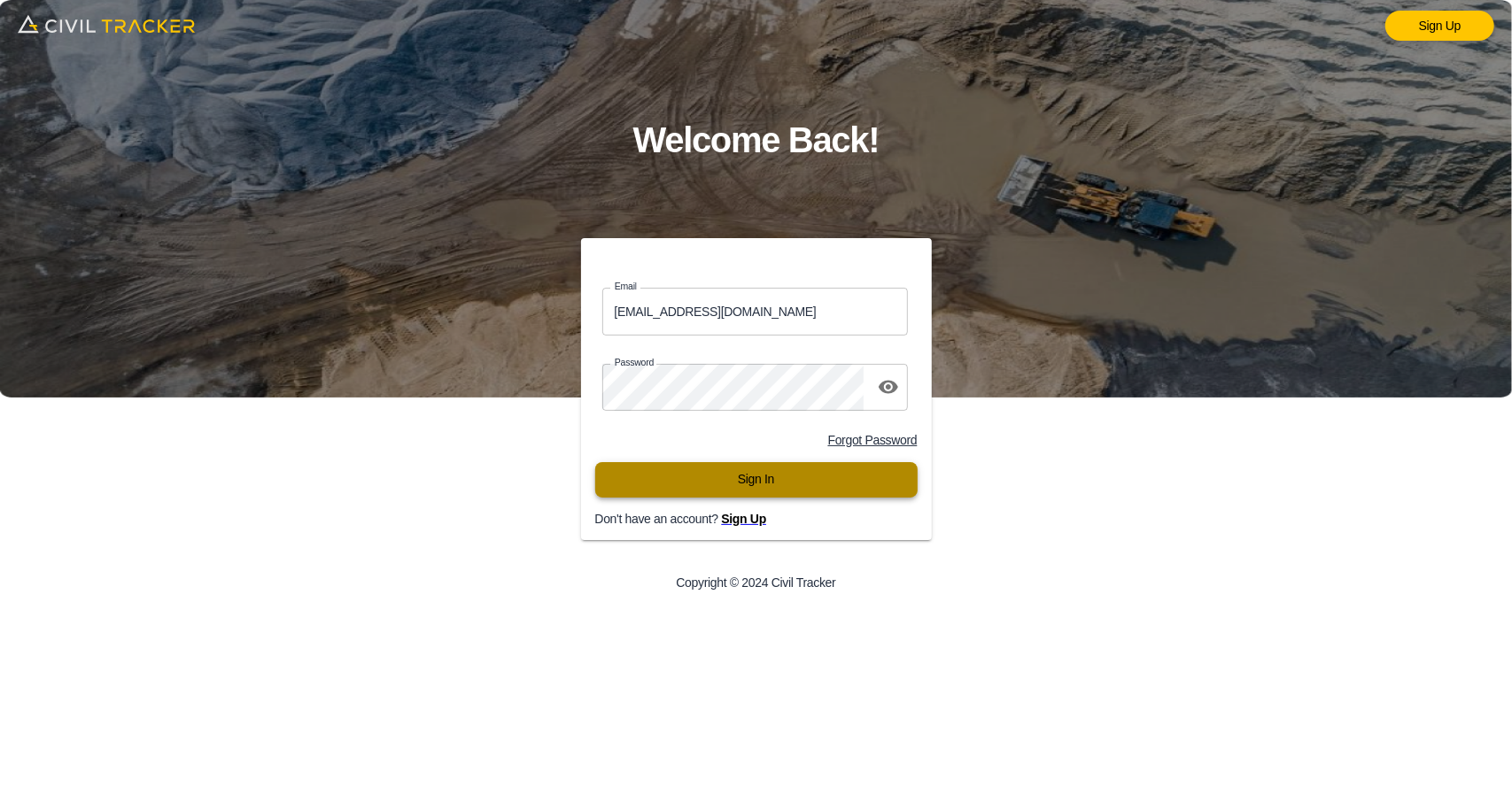
click at [754, 483] on button "Sign In" at bounding box center [756, 481] width 322 height 36
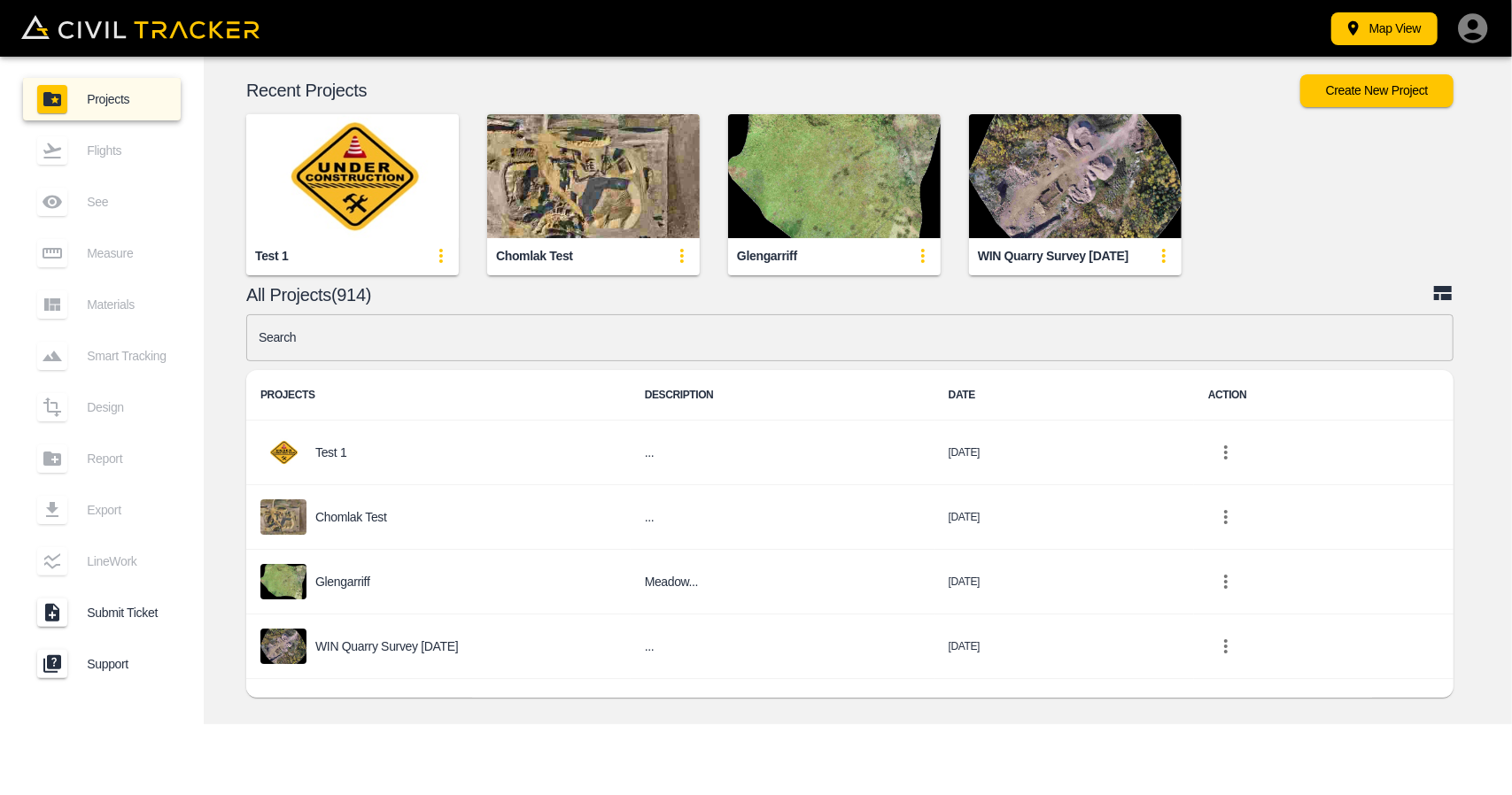
click at [418, 348] on input "text" at bounding box center [849, 337] width 1207 height 46
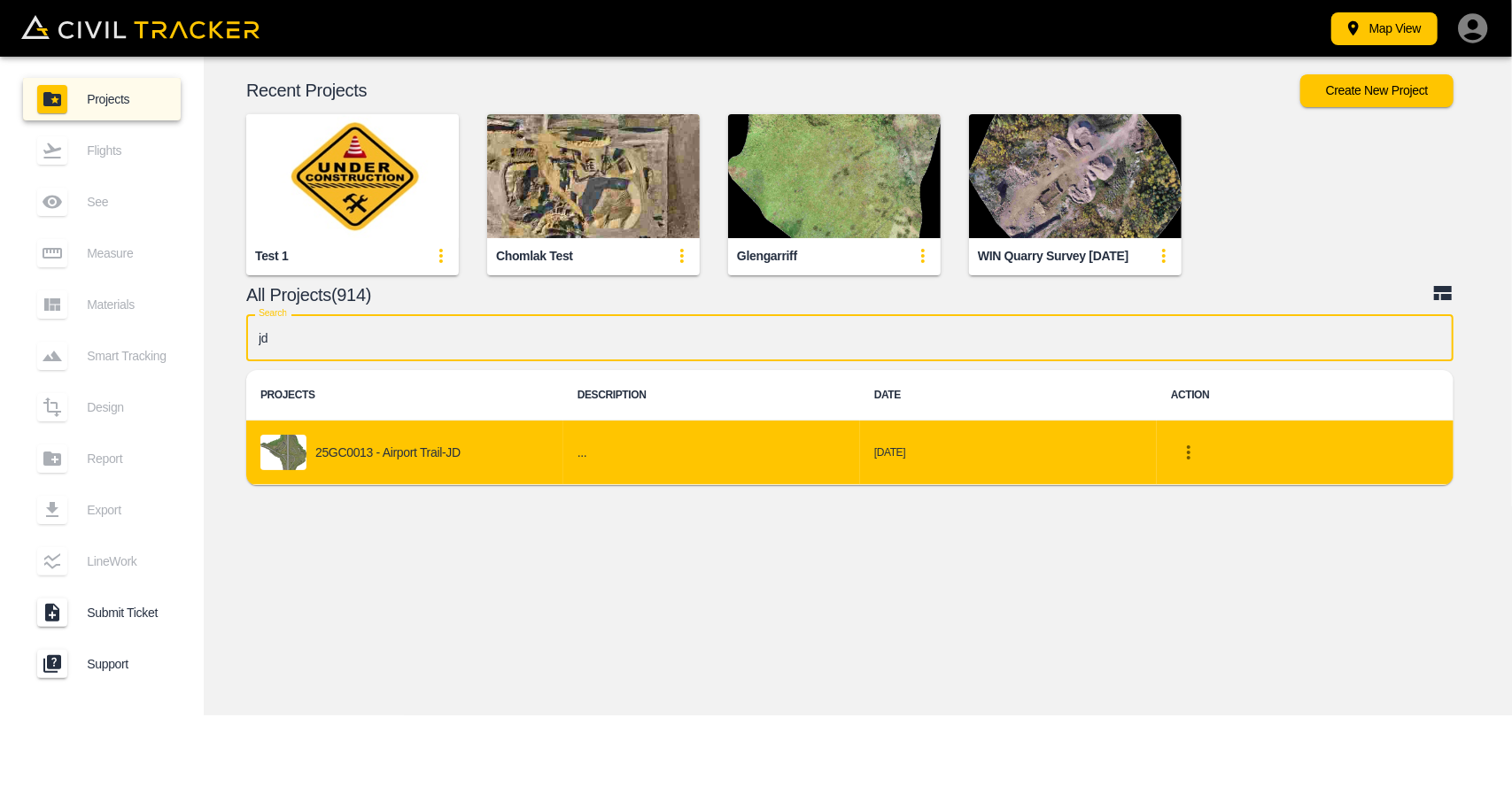
type input "jd"
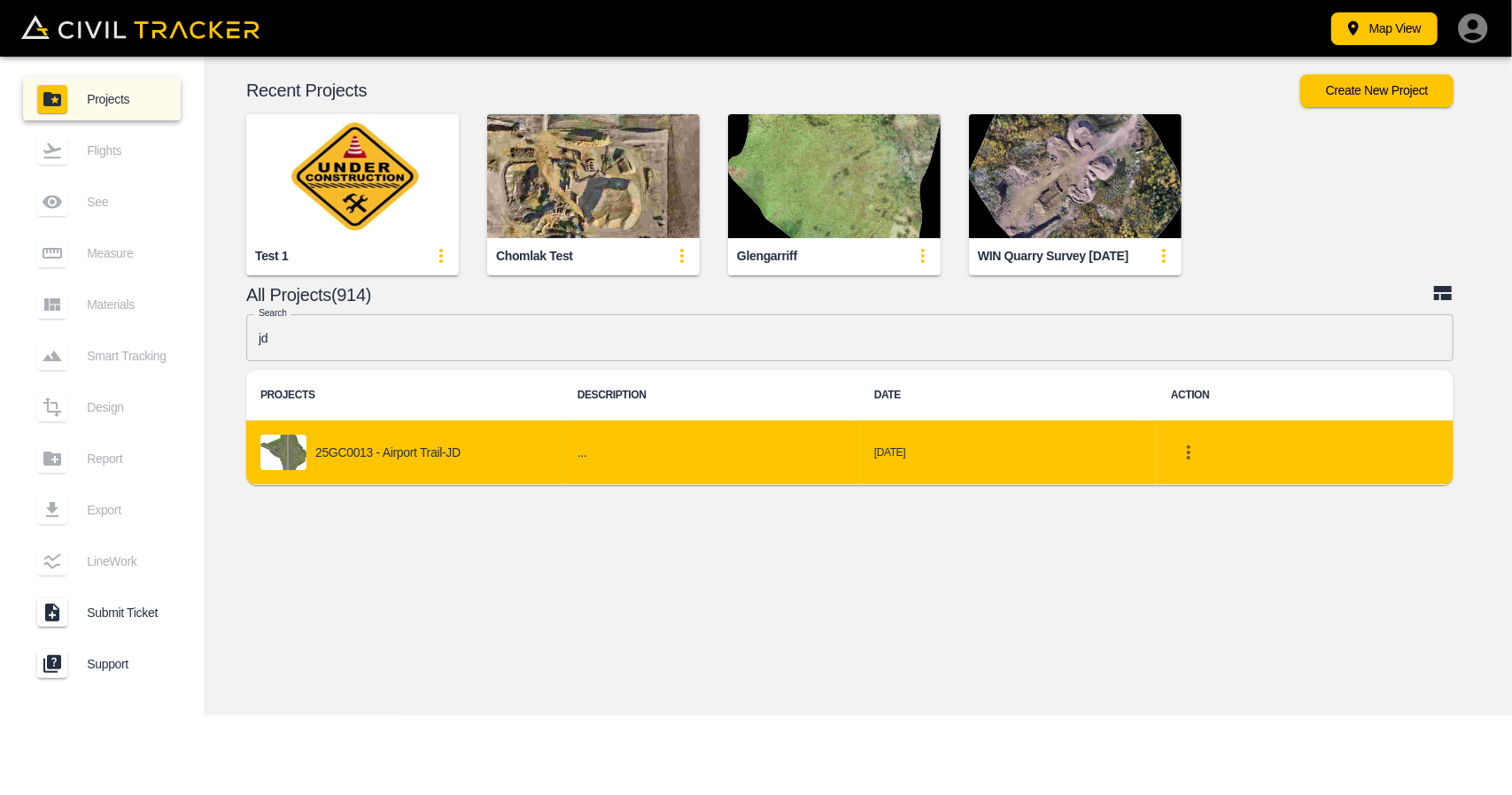
click at [392, 463] on div "25GC0013 - Airport Trail-JD" at bounding box center [404, 453] width 289 height 36
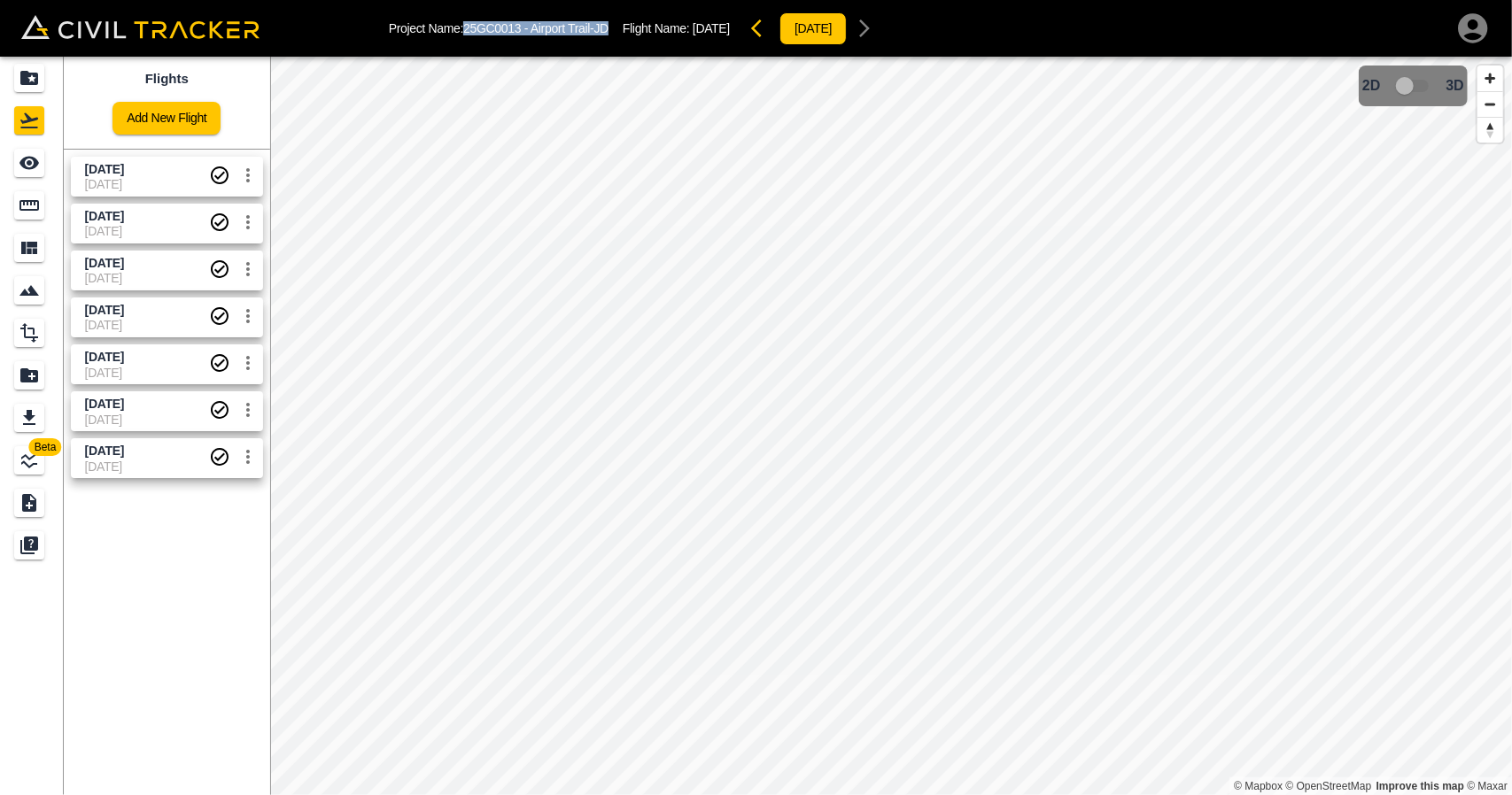
drag, startPoint x: 468, startPoint y: 28, endPoint x: 613, endPoint y: 24, distance: 145.1
click at [613, 24] on div "Project Name: 25GC0013 - Airport Trail-JD Flight Name: Sept 30 2025 2025-10-03" at bounding box center [635, 29] width 493 height 36
copy p "25GC0013 - Airport Trail-JD"
drag, startPoint x: 86, startPoint y: 452, endPoint x: 133, endPoint y: 458, distance: 47.4
click at [133, 458] on body "Project Name: 25GC0013 - Airport Trail-JD Flight Name: Sept 30 2025 2025-10-03 …" at bounding box center [756, 398] width 1512 height 795
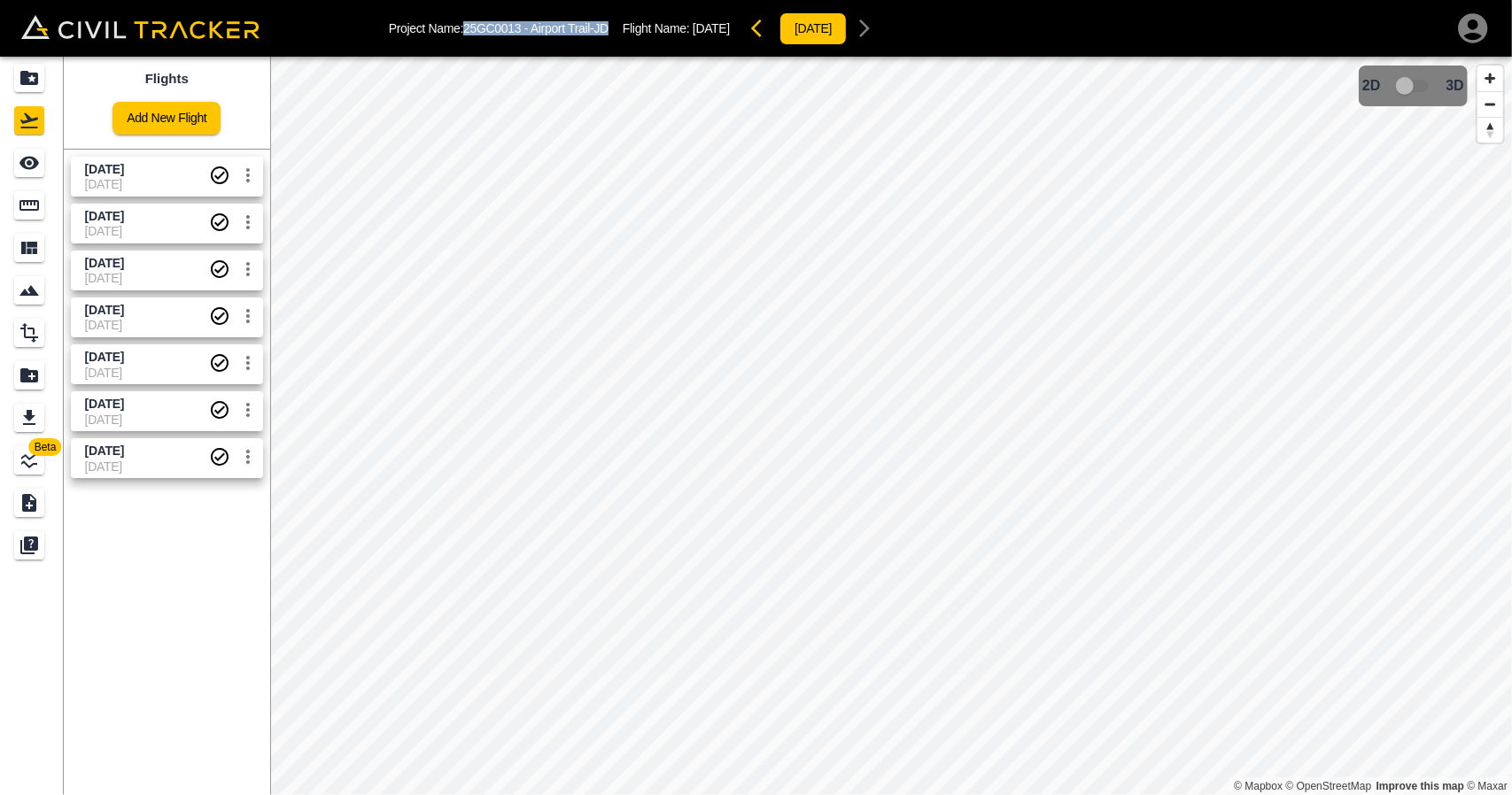
drag, startPoint x: 116, startPoint y: 527, endPoint x: 90, endPoint y: 467, distance: 65.4
click at [115, 527] on div "Flights Add New Flight Sept 30 2025 03-10-2025 Sept 16 2025 25-09-2025 Sept 4 2…" at bounding box center [166, 425] width 207 height 739
click at [88, 462] on span "[DATE]" at bounding box center [146, 467] width 124 height 14
drag, startPoint x: 84, startPoint y: 446, endPoint x: 161, endPoint y: 447, distance: 77.0
click at [161, 447] on span "[DATE]" at bounding box center [146, 451] width 124 height 17
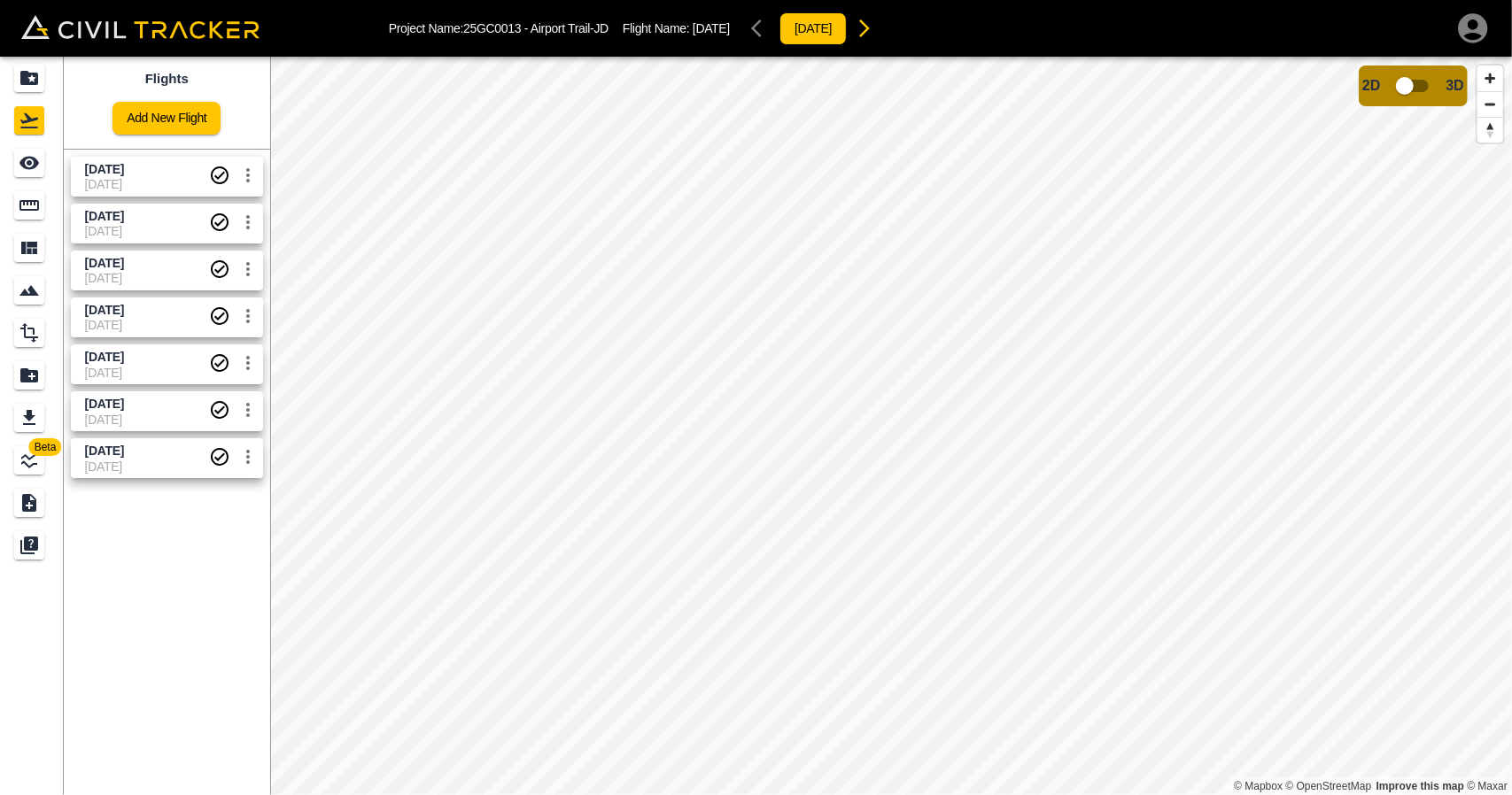
copy span "[DATE]"
drag, startPoint x: 484, startPoint y: 26, endPoint x: 617, endPoint y: 22, distance: 133.1
click at [617, 22] on div "Project Name: 25GC0013 - Airport Trail-JD Flight Name: 26 June 2025 2025-08-20" at bounding box center [635, 29] width 493 height 36
copy p "25GC0013 - Airport Trail-JD"
drag, startPoint x: 132, startPoint y: 514, endPoint x: 96, endPoint y: 464, distance: 61.6
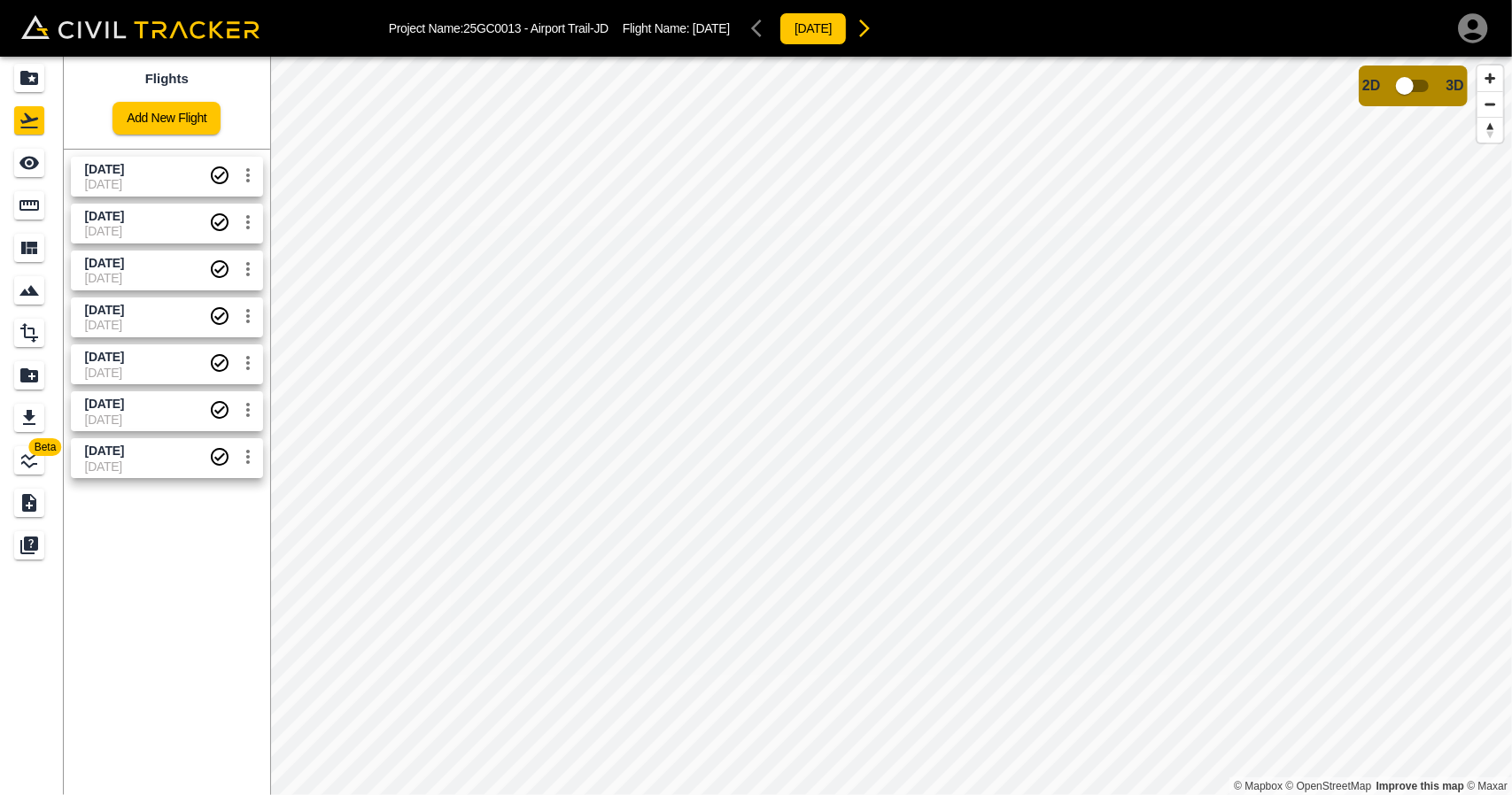
click at [132, 514] on div "Flights Add New Flight Sept 30 2025 03-10-2025 Sept 16 2025 25-09-2025 Sept 4 2…" at bounding box center [166, 425] width 207 height 739
drag, startPoint x: 89, startPoint y: 453, endPoint x: 157, endPoint y: 449, distance: 68.1
click at [157, 449] on link "26 June 2025 20-08-2025" at bounding box center [167, 458] width 192 height 40
copy span "[DATE]"
click at [39, 64] on div "Projects" at bounding box center [29, 77] width 30 height 29
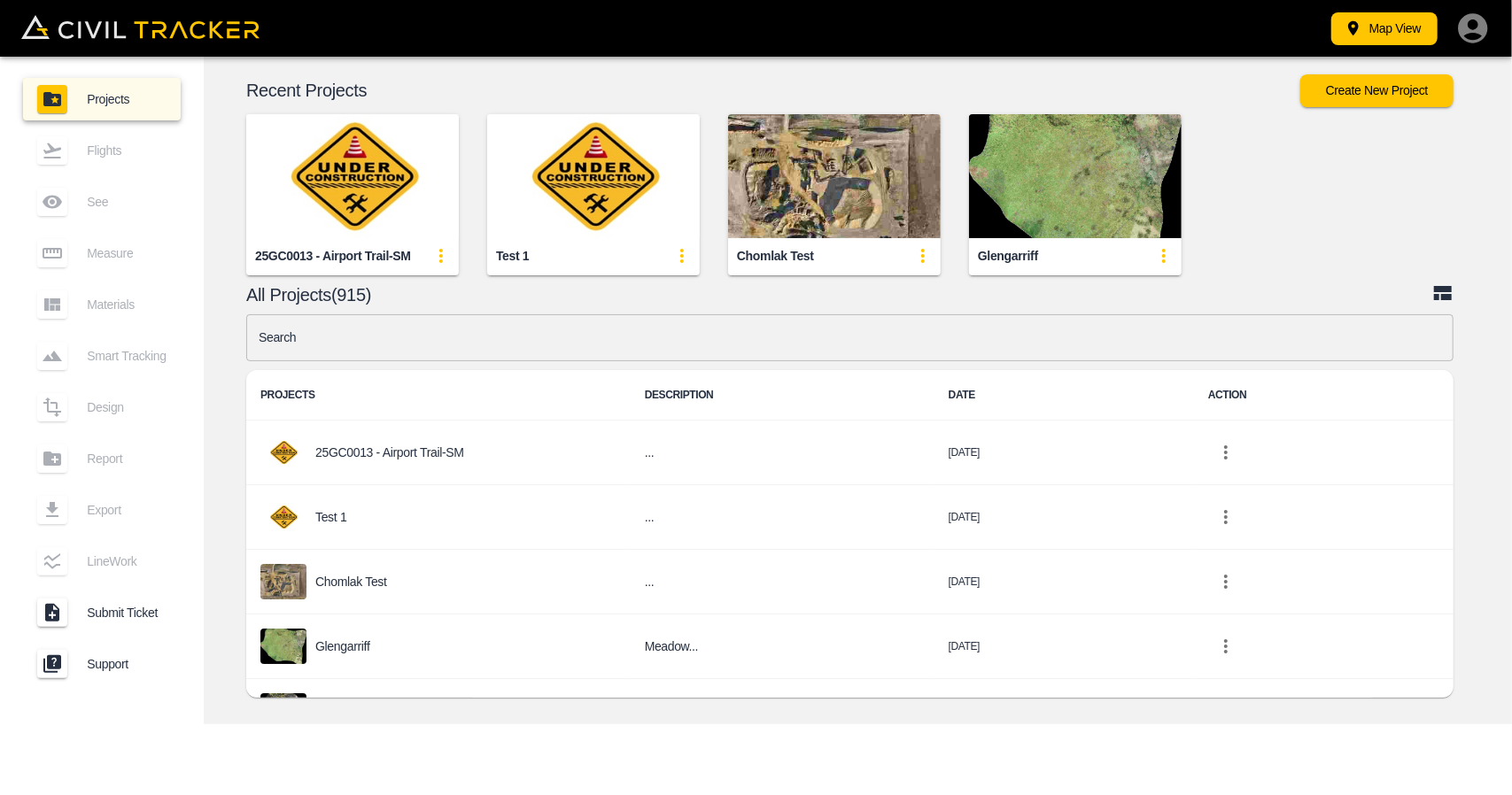
click at [391, 165] on img "button" at bounding box center [352, 176] width 213 height 124
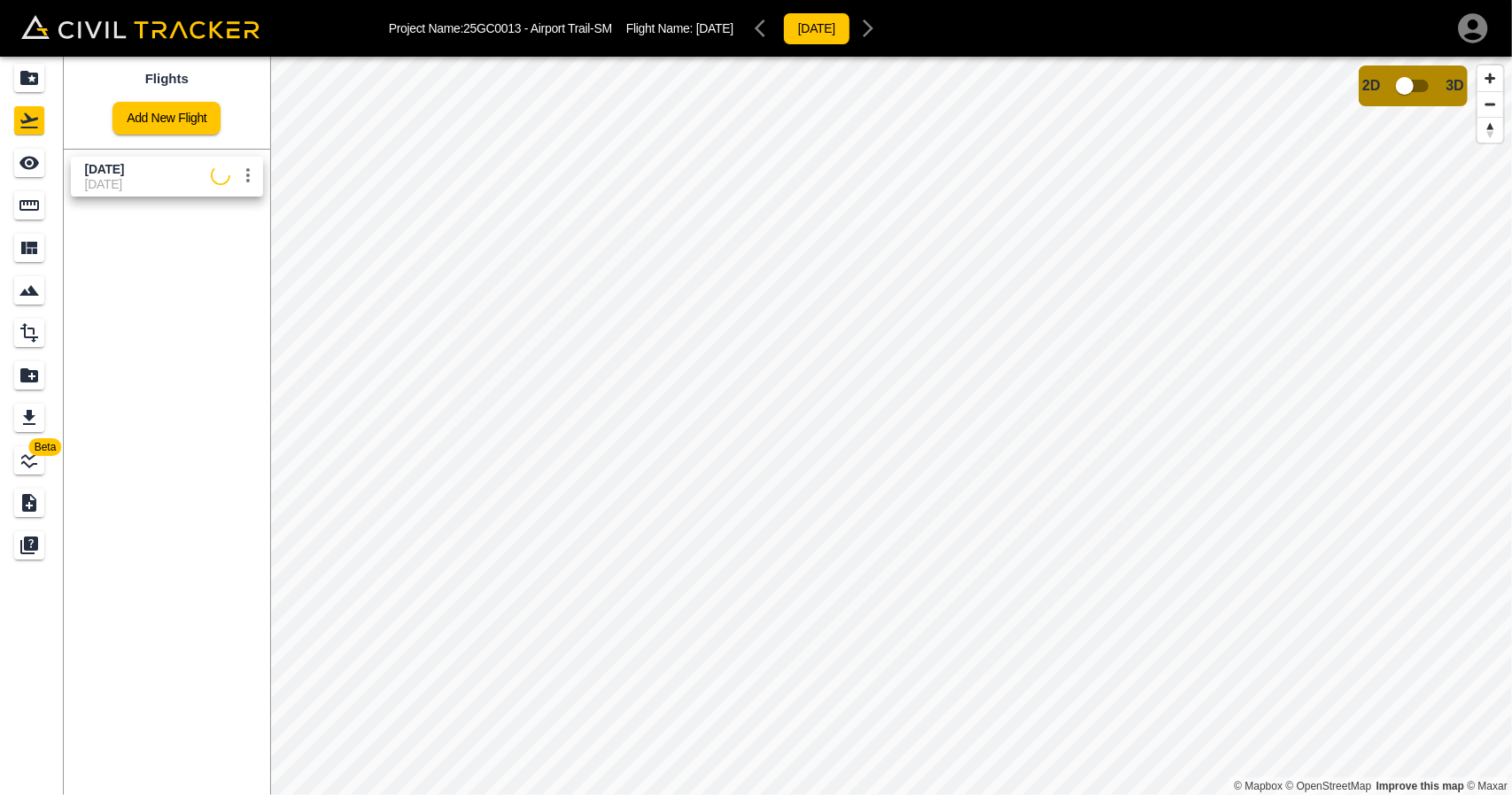
click at [222, 176] on icon at bounding box center [221, 175] width 28 height 28
click at [36, 162] on icon "See" at bounding box center [30, 163] width 20 height 13
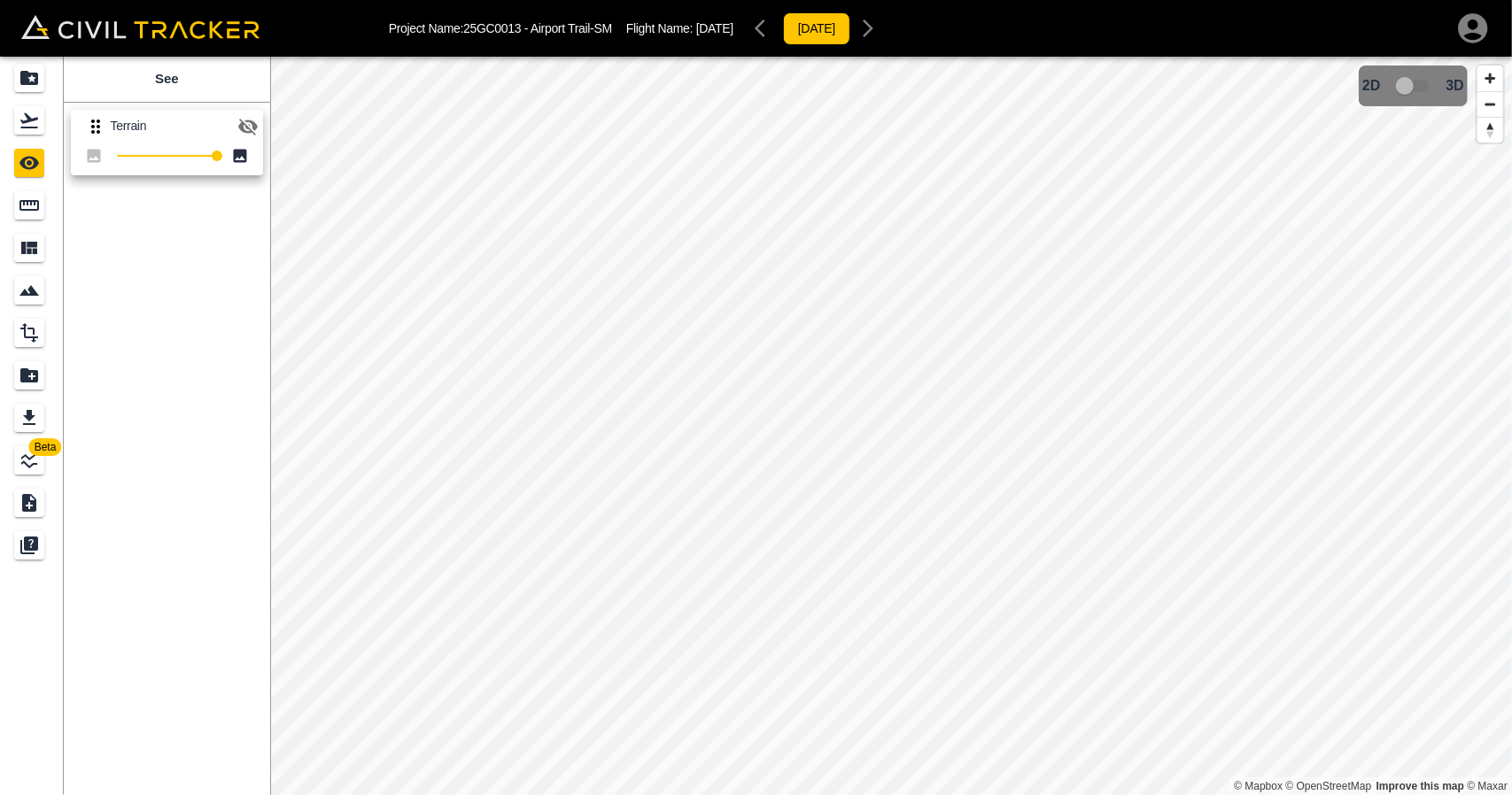
click at [258, 137] on button "button" at bounding box center [248, 127] width 36 height 36
click at [252, 130] on icon "button" at bounding box center [248, 126] width 20 height 13
click at [244, 118] on icon "button" at bounding box center [247, 126] width 21 height 21
click at [44, 115] on div "Flights" at bounding box center [29, 120] width 30 height 29
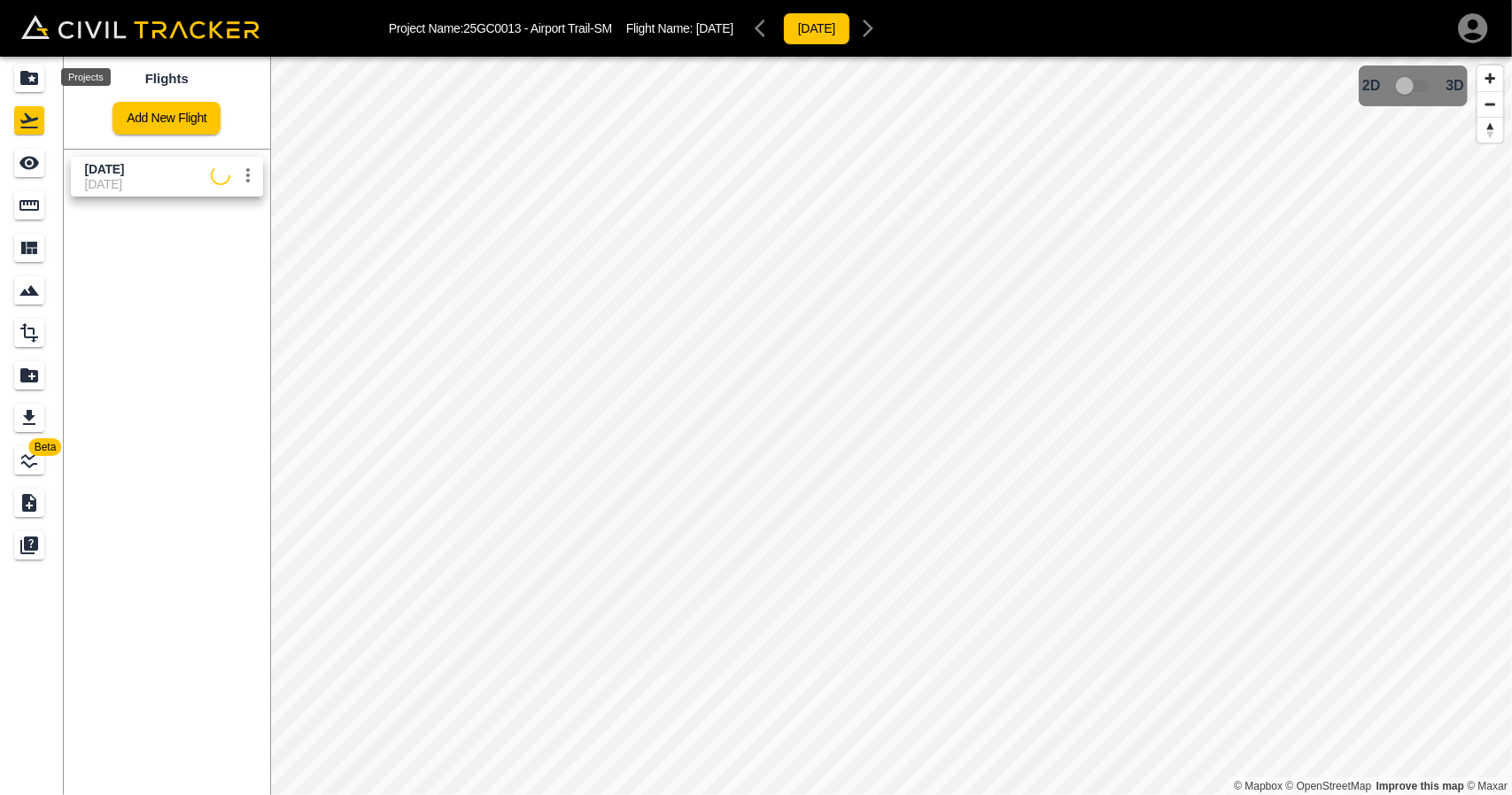
click at [26, 73] on icon "Projects" at bounding box center [30, 78] width 18 height 14
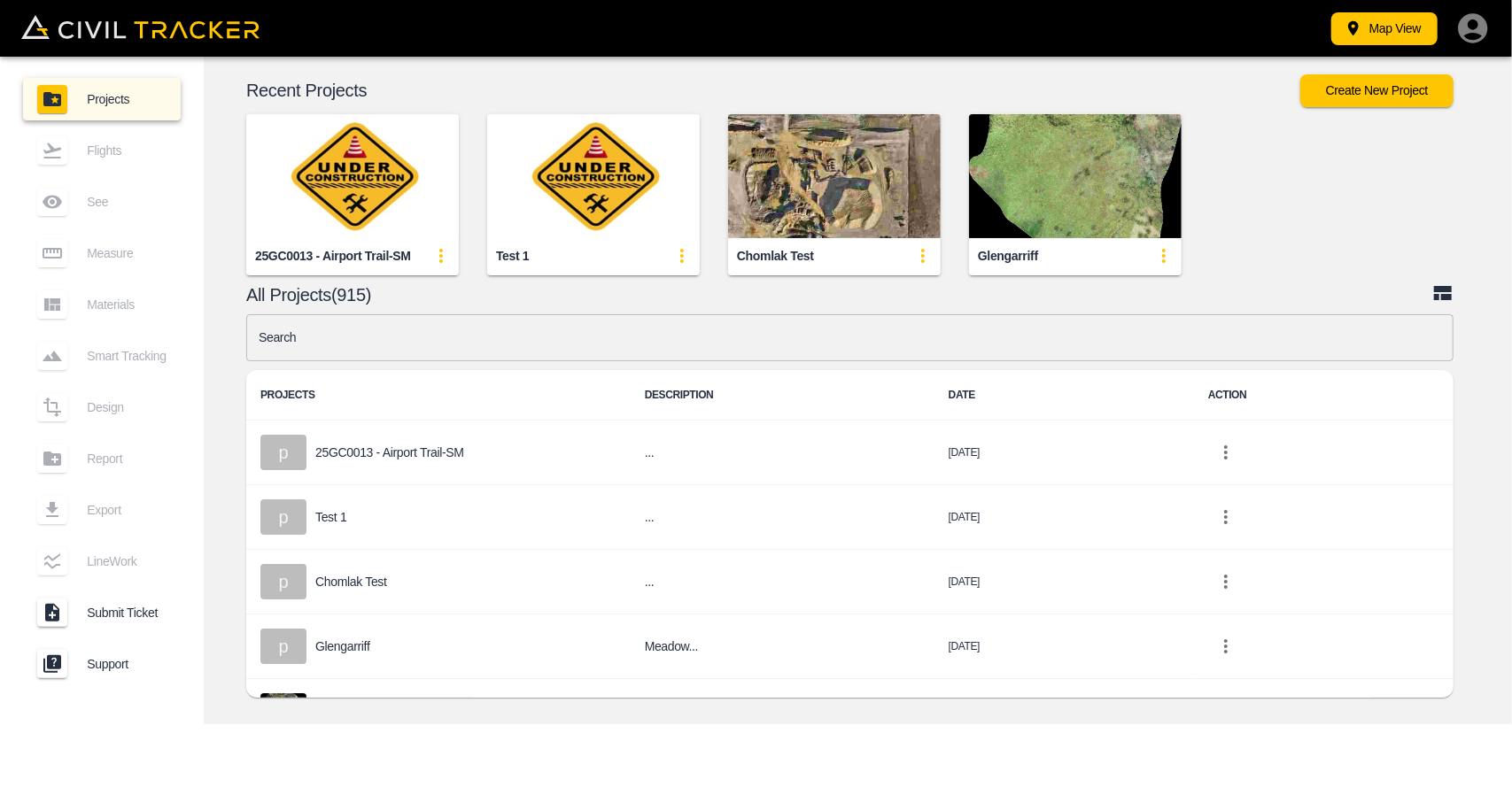
click at [374, 173] on img "button" at bounding box center [352, 176] width 213 height 124
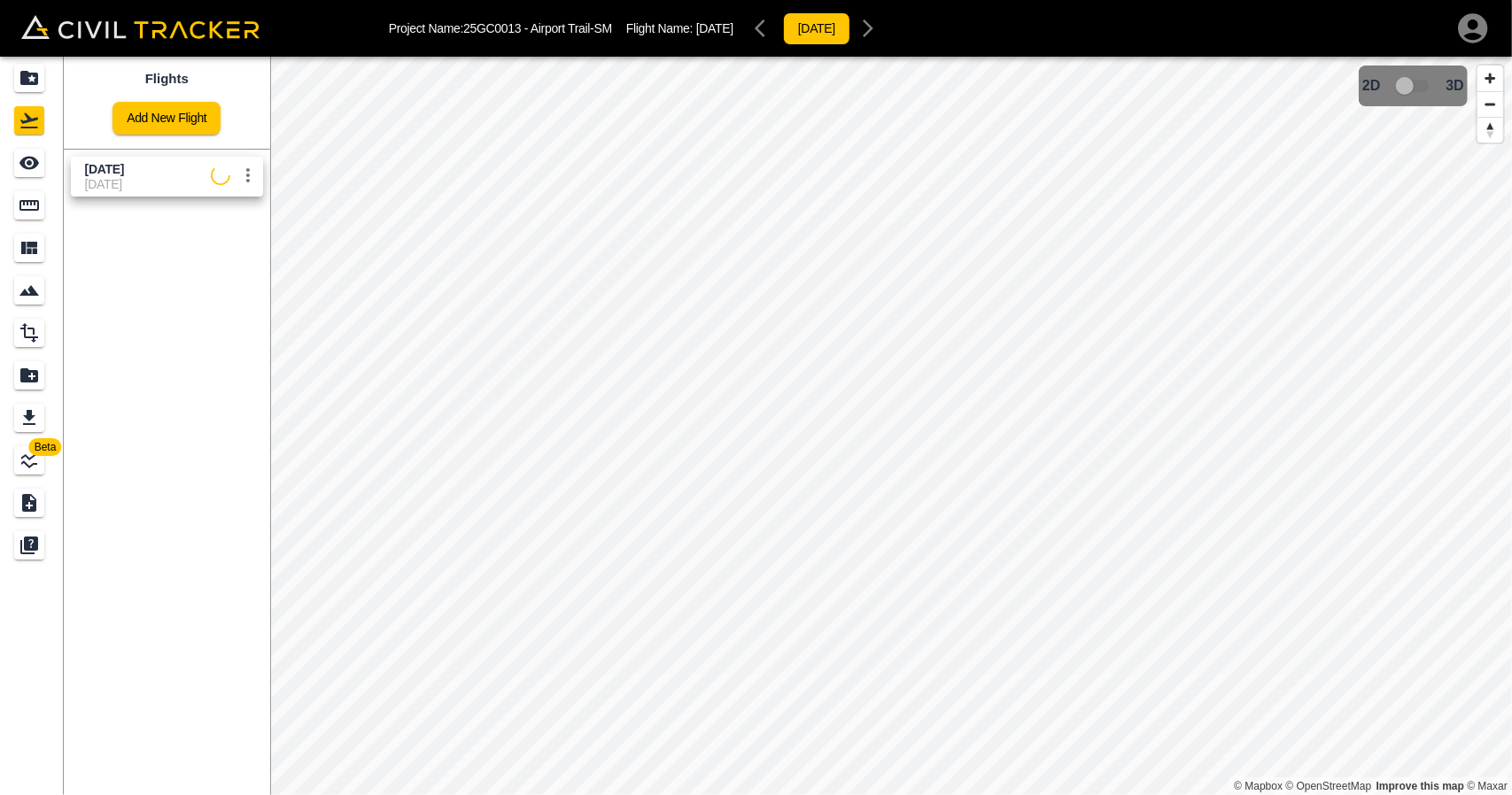
click at [158, 167] on span "[DATE]" at bounding box center [147, 169] width 126 height 17
click at [36, 153] on icon "See" at bounding box center [29, 162] width 21 height 21
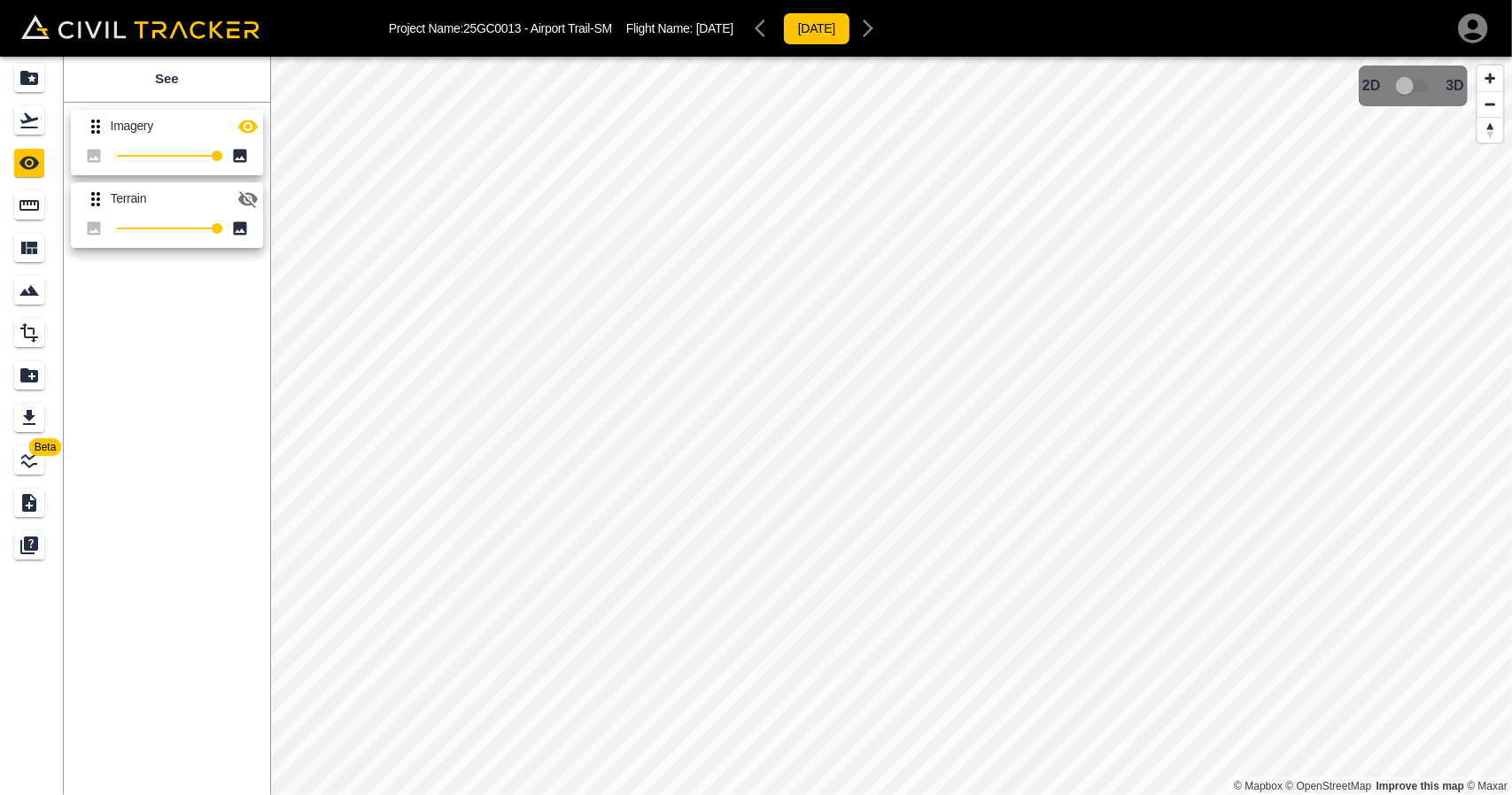
click at [21, 84] on icon "Projects" at bounding box center [30, 78] width 18 height 14
